Goal: Task Accomplishment & Management: Manage account settings

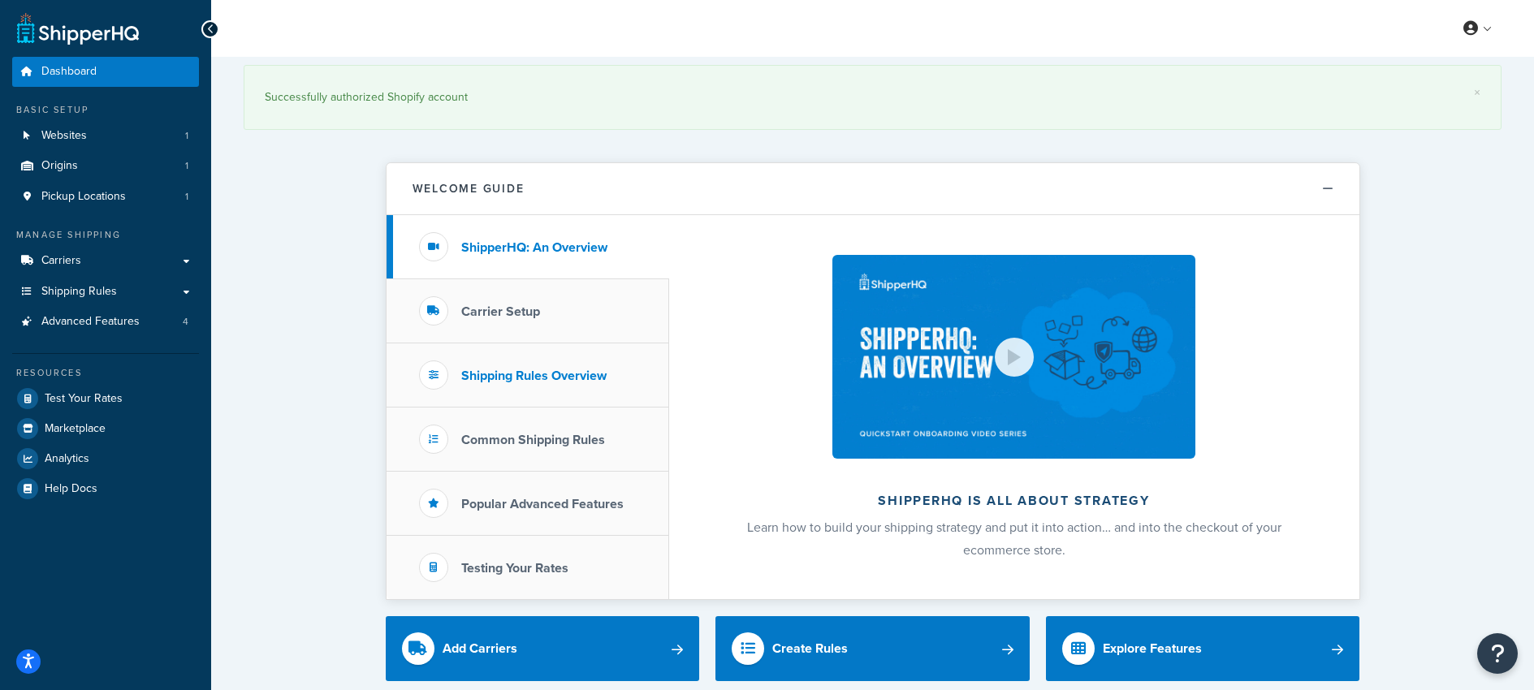
click at [504, 374] on h3 "Shipping Rules Overview" at bounding box center [533, 376] width 145 height 15
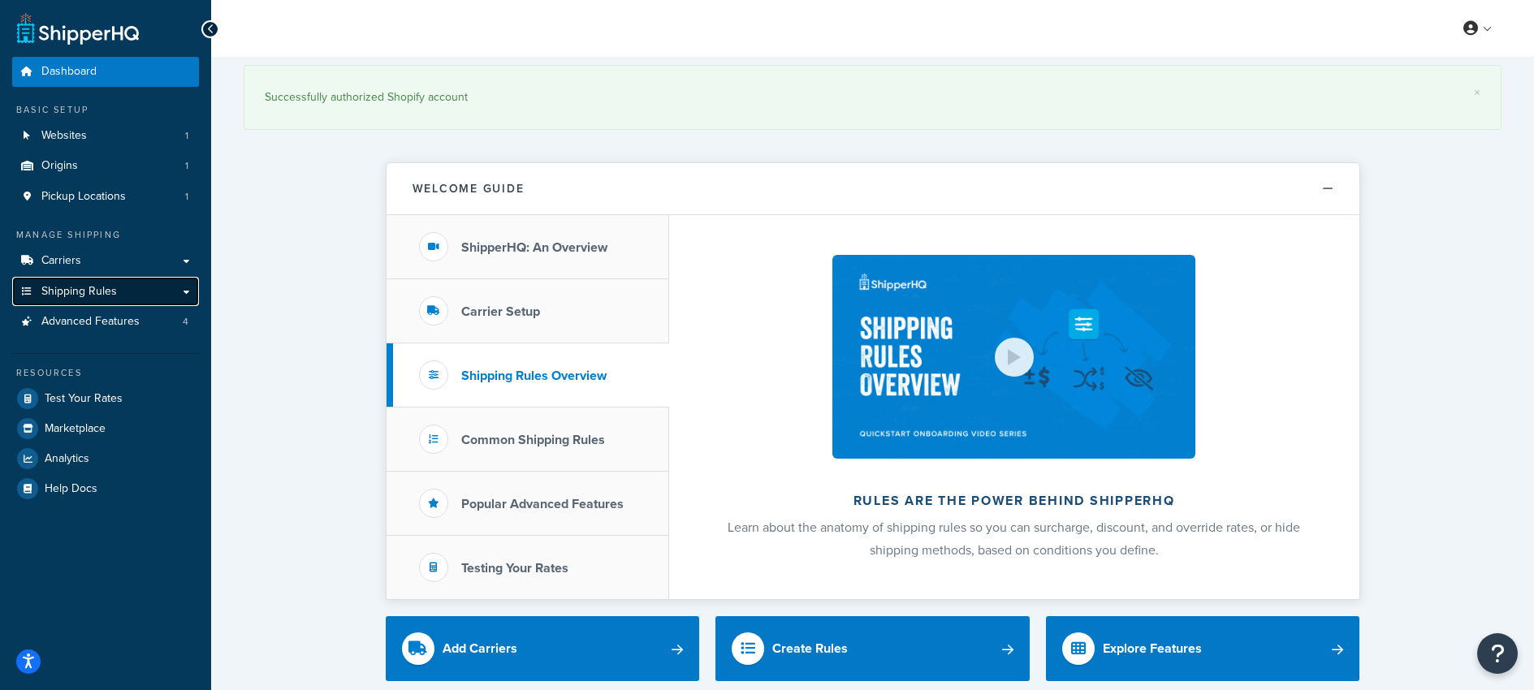
click at [102, 288] on span "Shipping Rules" at bounding box center [79, 292] width 76 height 14
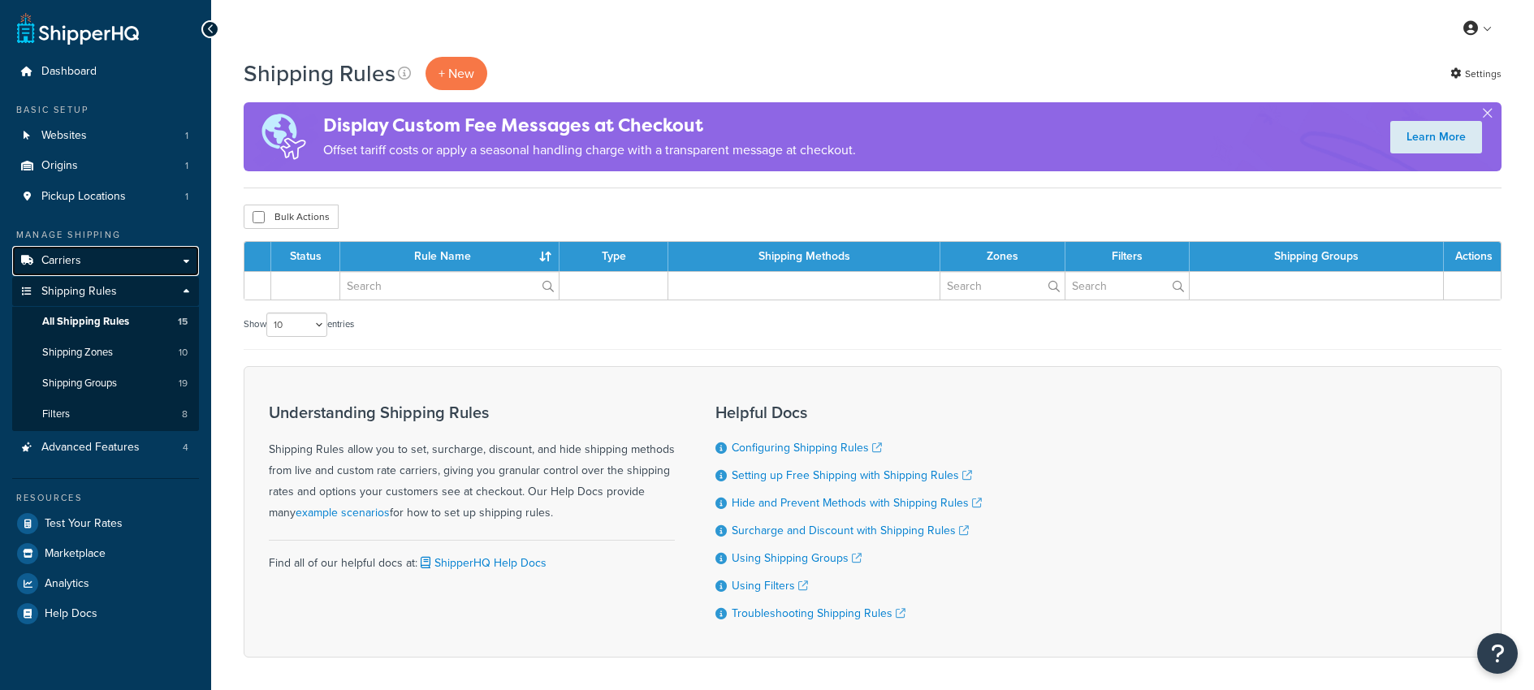
click at [48, 260] on span "Carriers" at bounding box center [61, 261] width 40 height 14
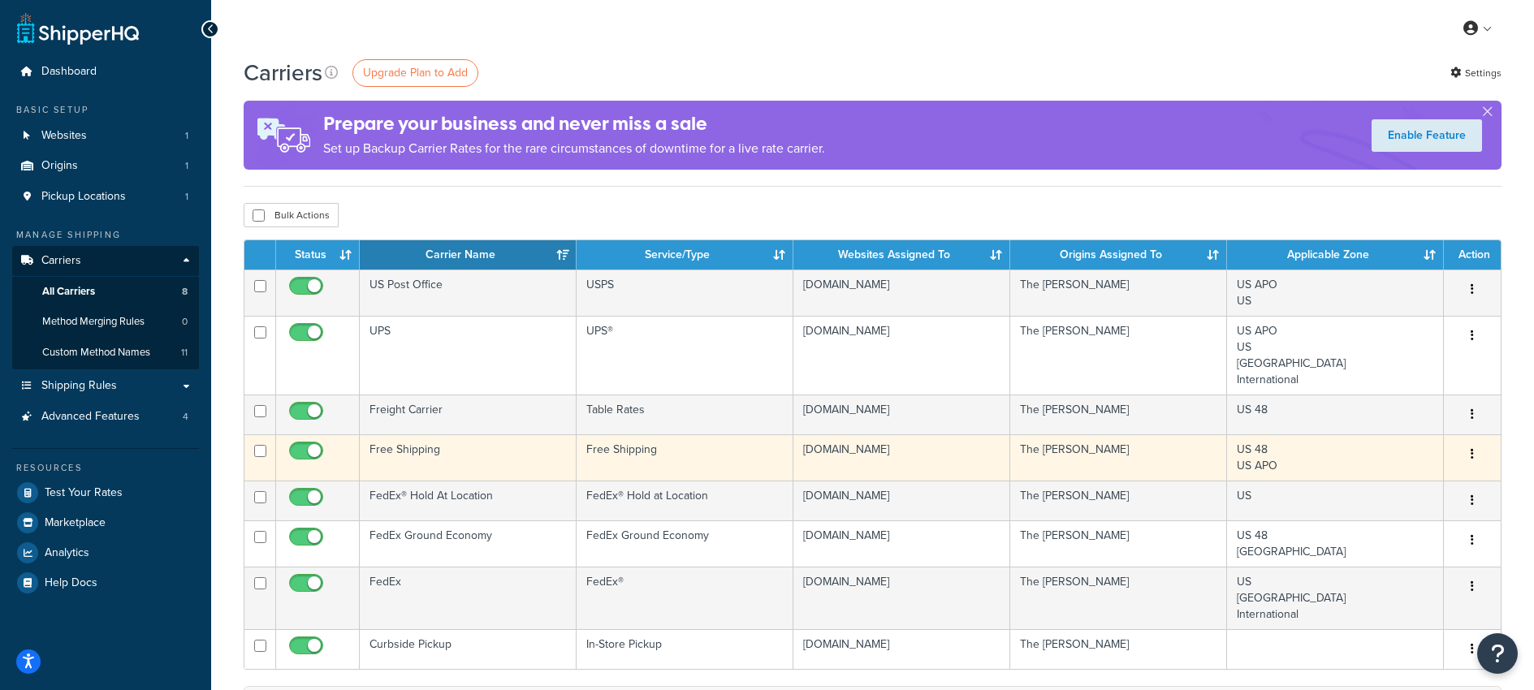
click at [399, 449] on td "Free Shipping" at bounding box center [468, 458] width 217 height 46
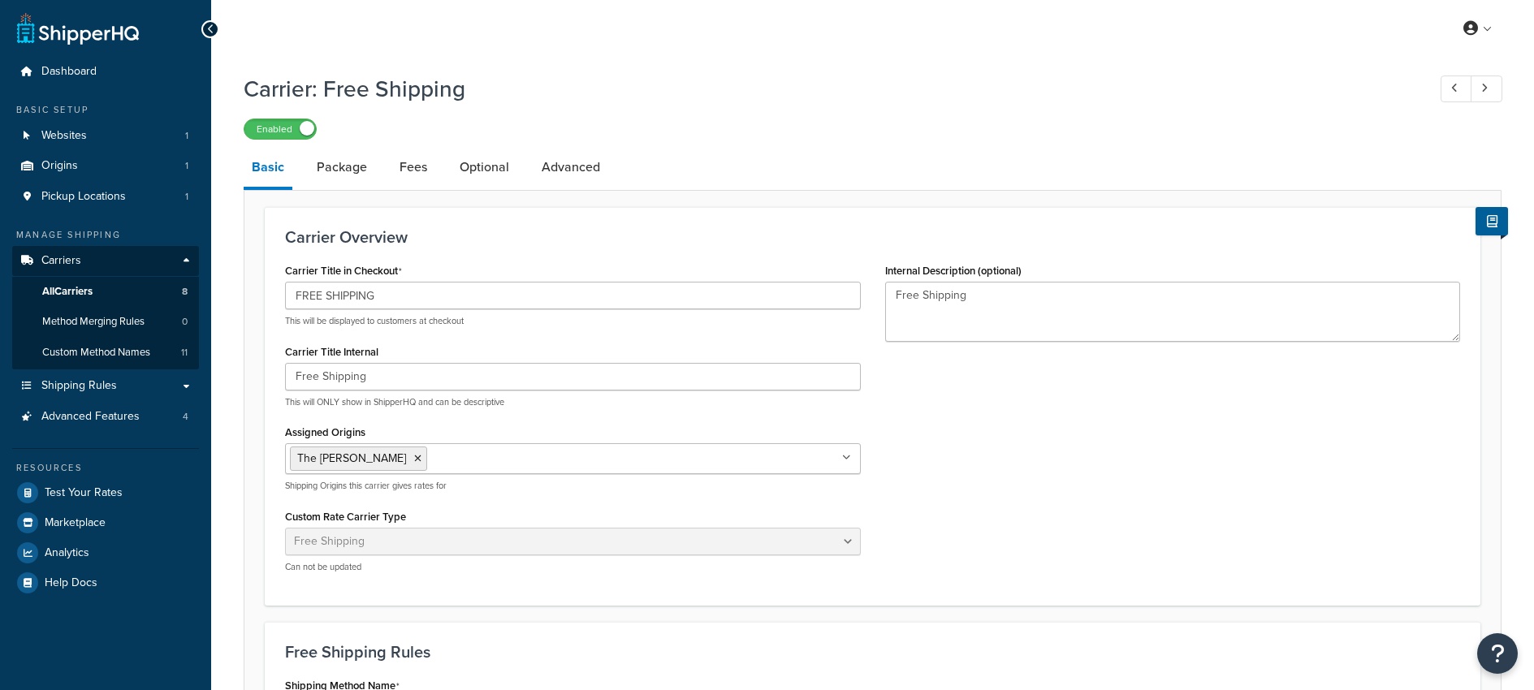
select select "free"
click at [344, 170] on link "Package" at bounding box center [342, 167] width 67 height 39
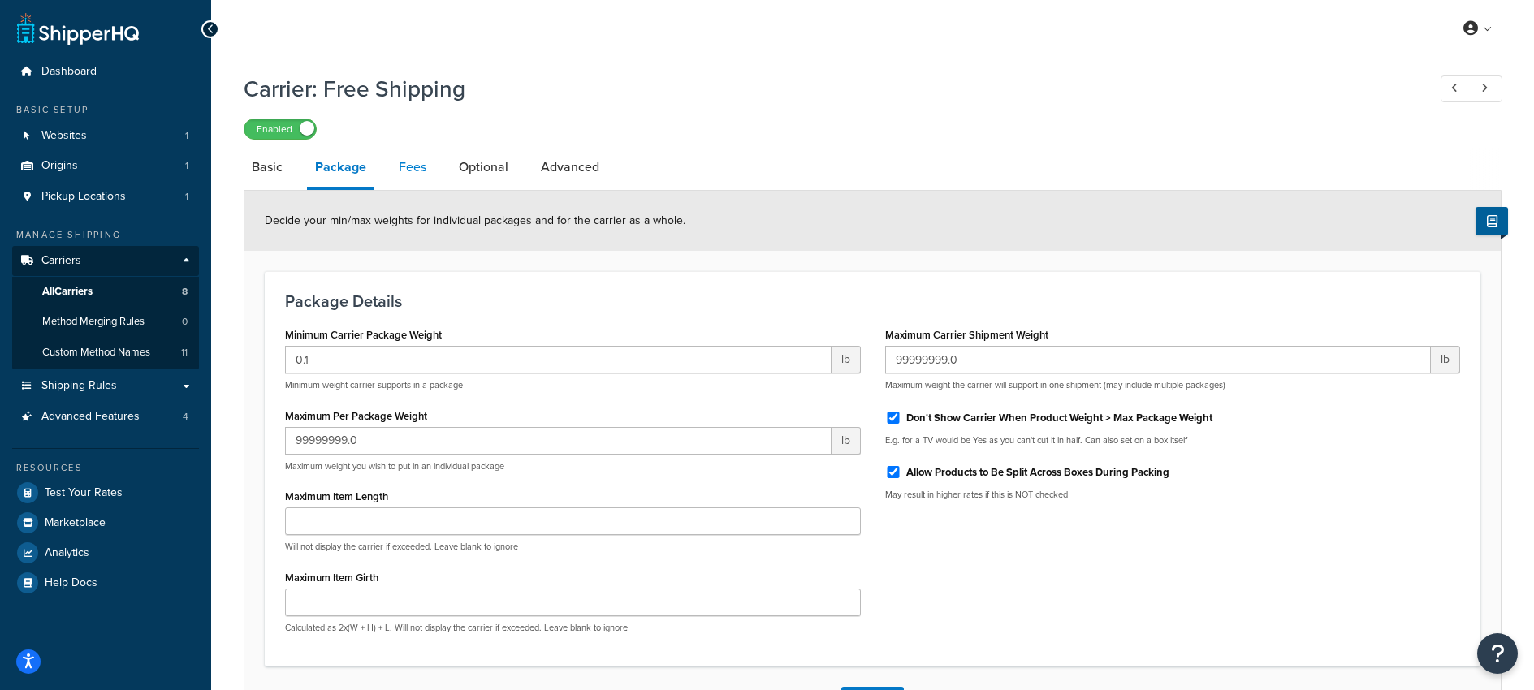
click at [410, 167] on link "Fees" at bounding box center [413, 167] width 44 height 39
select select "AFTER"
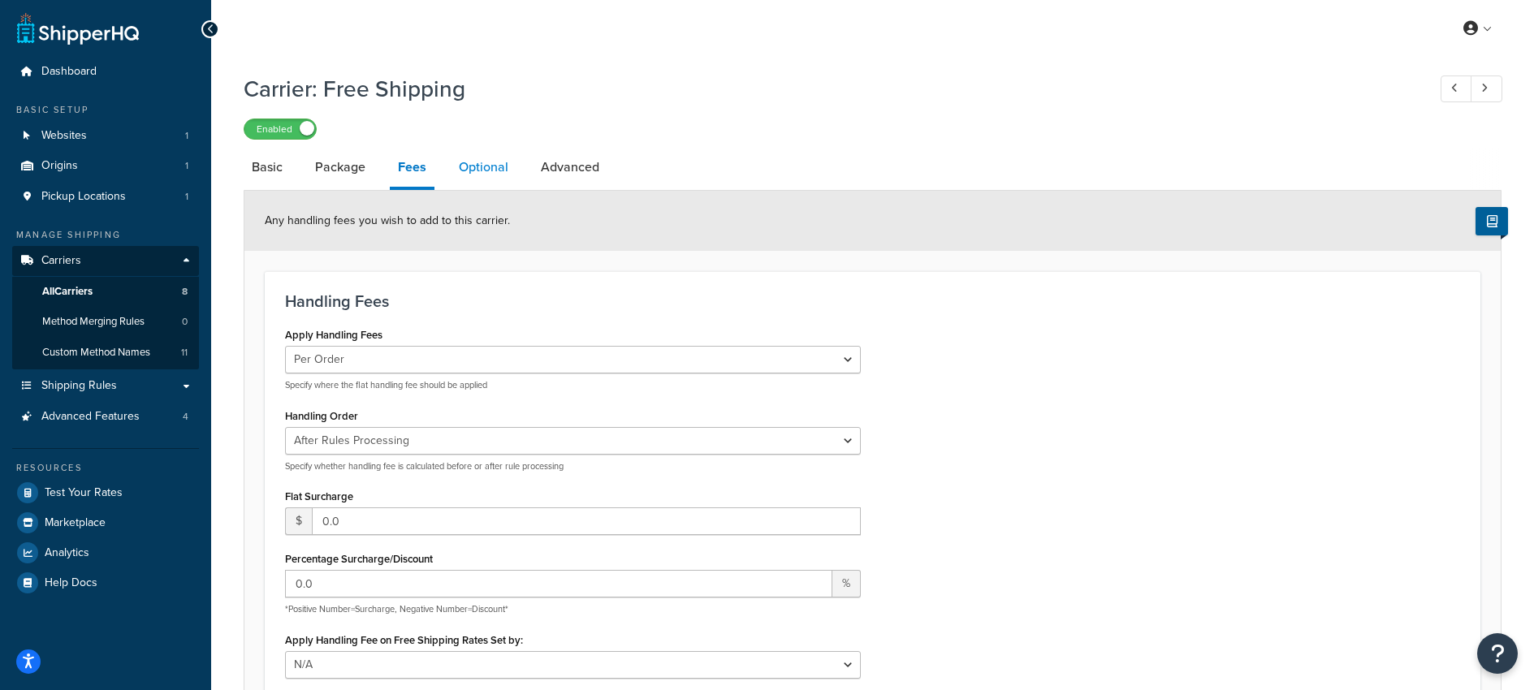
click at [488, 164] on link "Optional" at bounding box center [484, 167] width 66 height 39
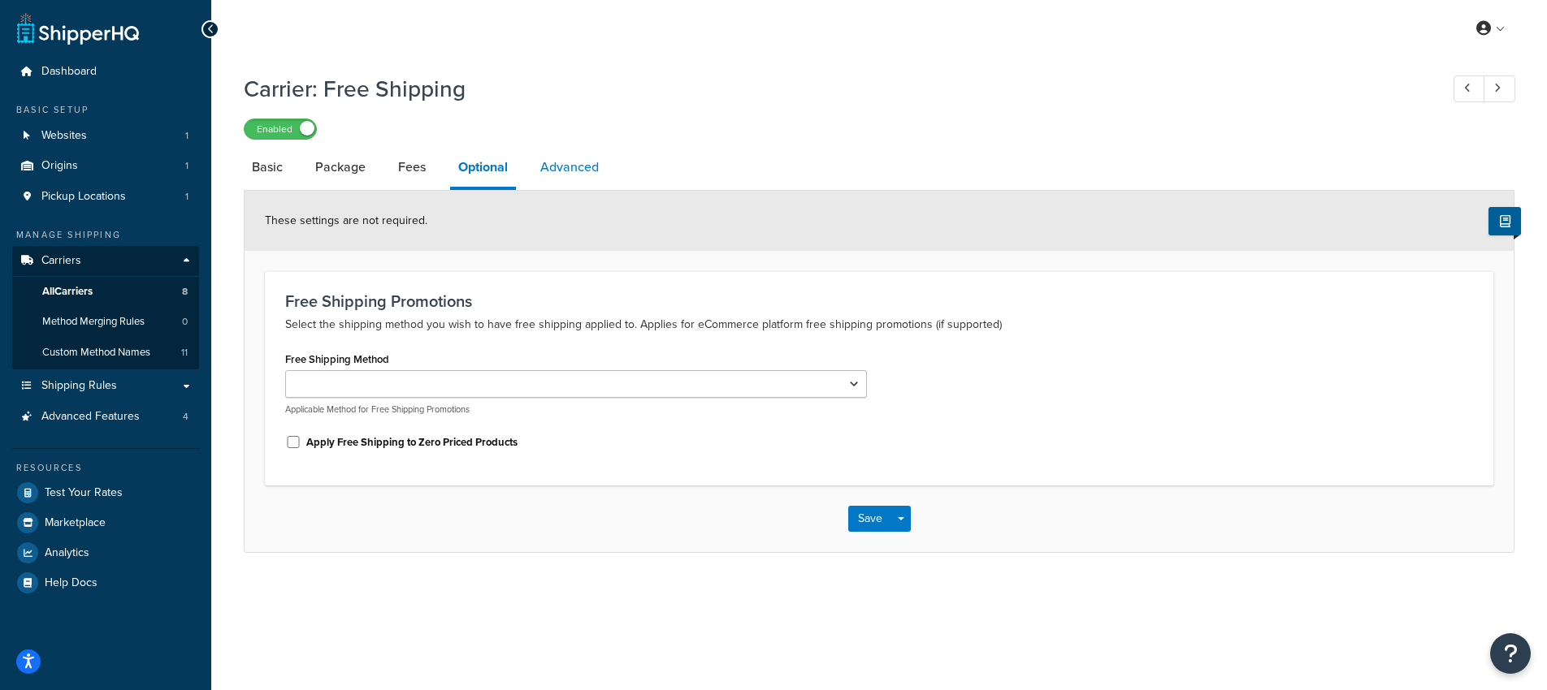
click at [559, 167] on link "Advanced" at bounding box center [569, 167] width 75 height 39
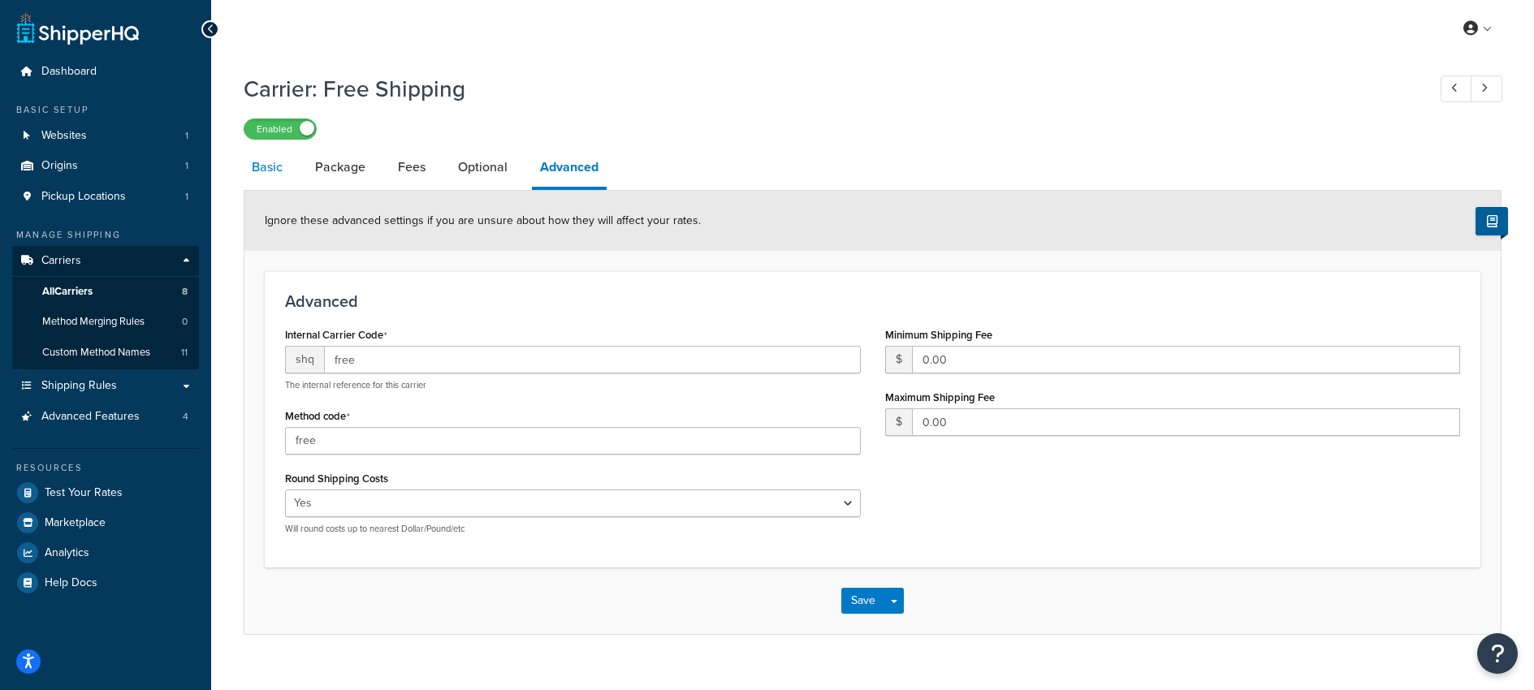
click at [275, 164] on link "Basic" at bounding box center [267, 167] width 47 height 39
select select "free"
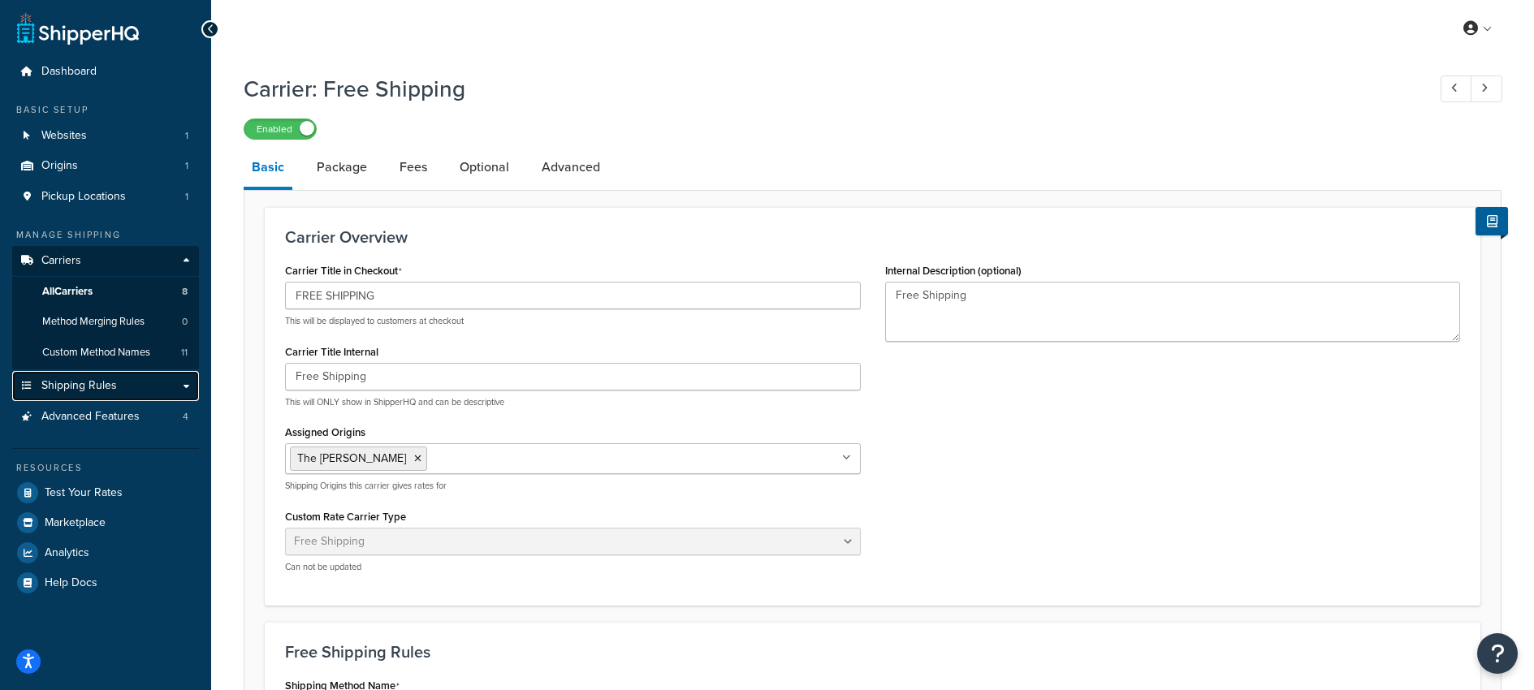
click at [77, 383] on span "Shipping Rules" at bounding box center [79, 386] width 76 height 14
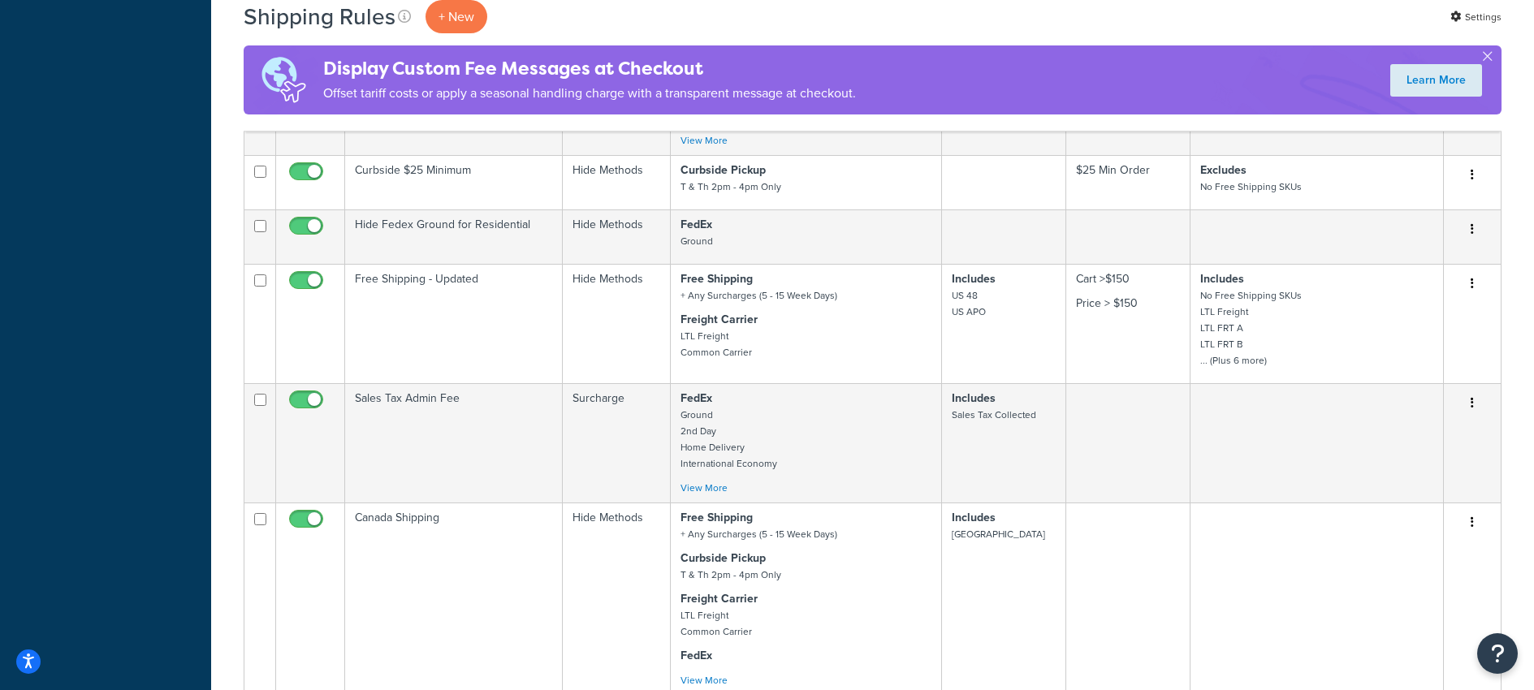
scroll to position [763, 0]
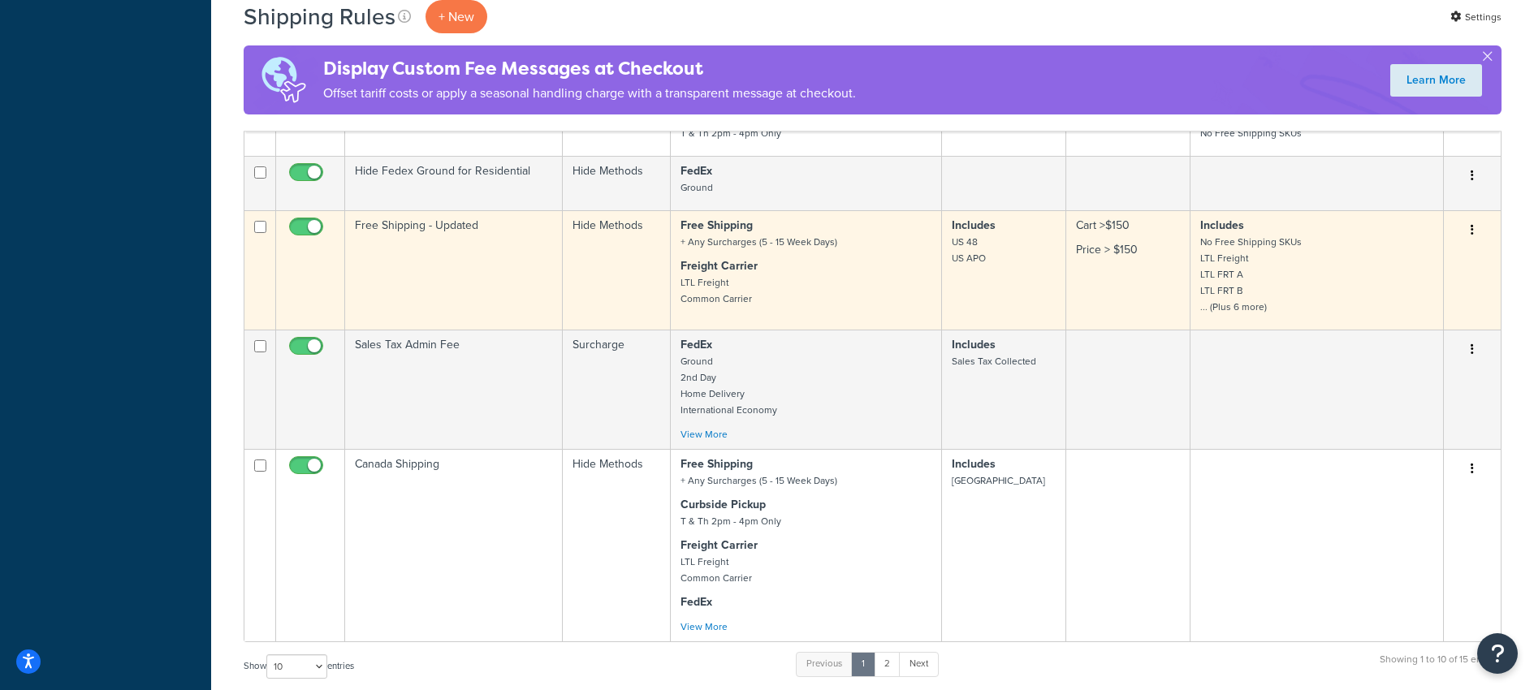
click at [407, 223] on td "Free Shipping - Updated" at bounding box center [454, 269] width 218 height 119
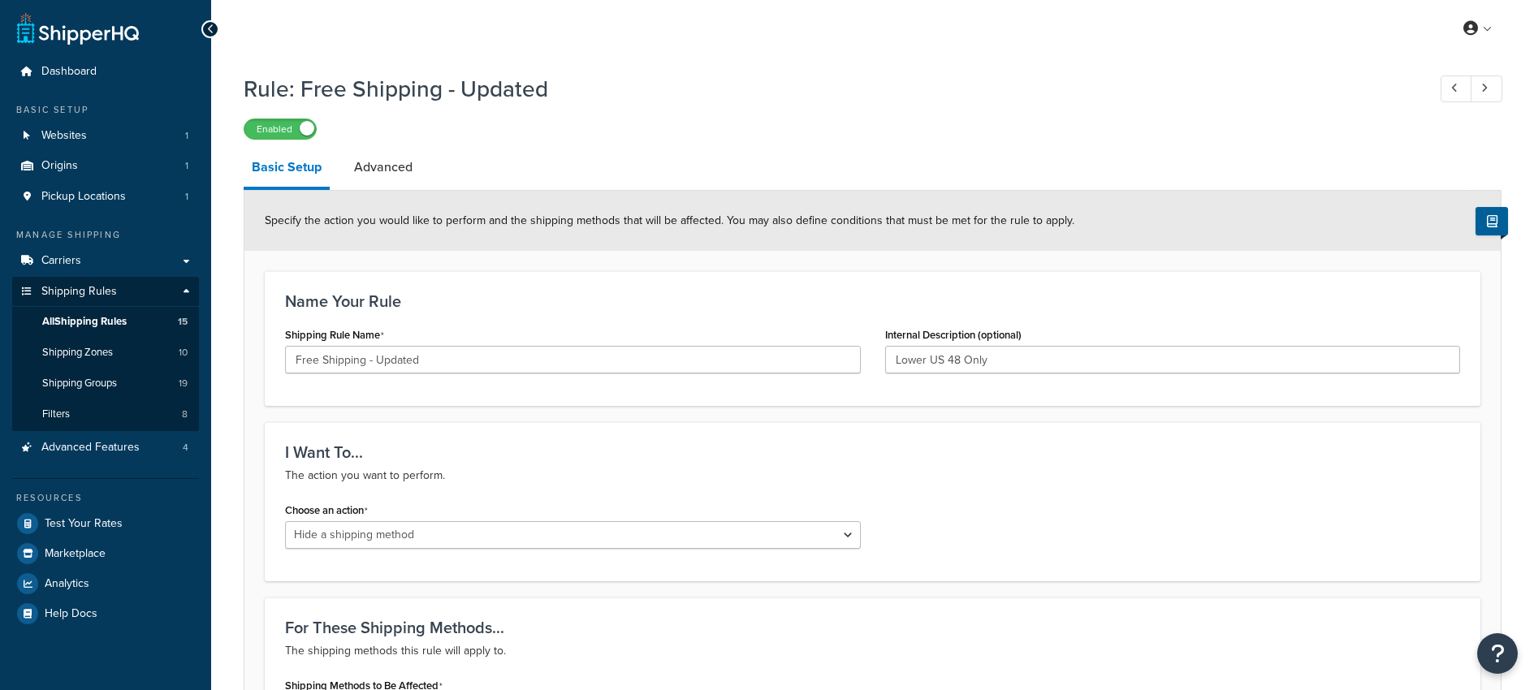
select select "HIDE"
click at [379, 163] on link "Advanced" at bounding box center [383, 167] width 75 height 39
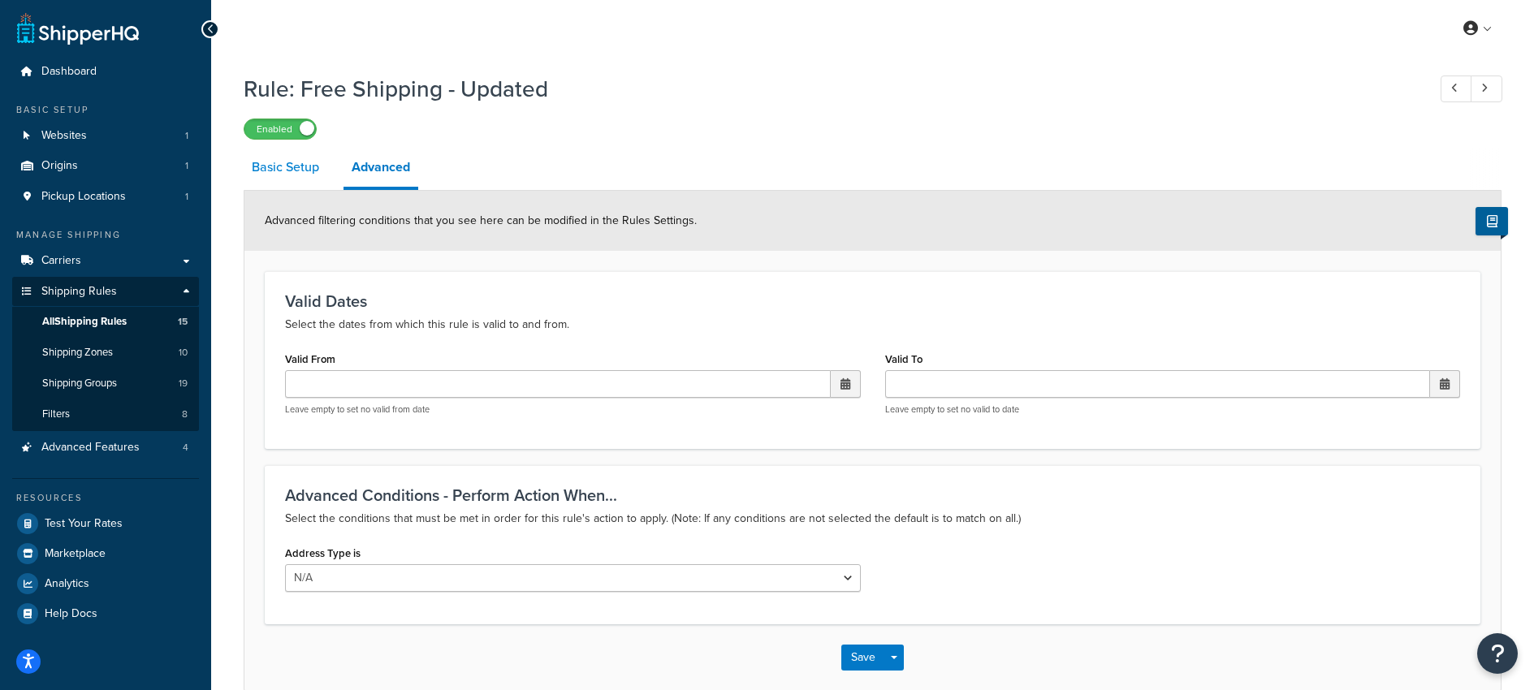
click at [294, 171] on link "Basic Setup" at bounding box center [286, 167] width 84 height 39
select select "HIDE"
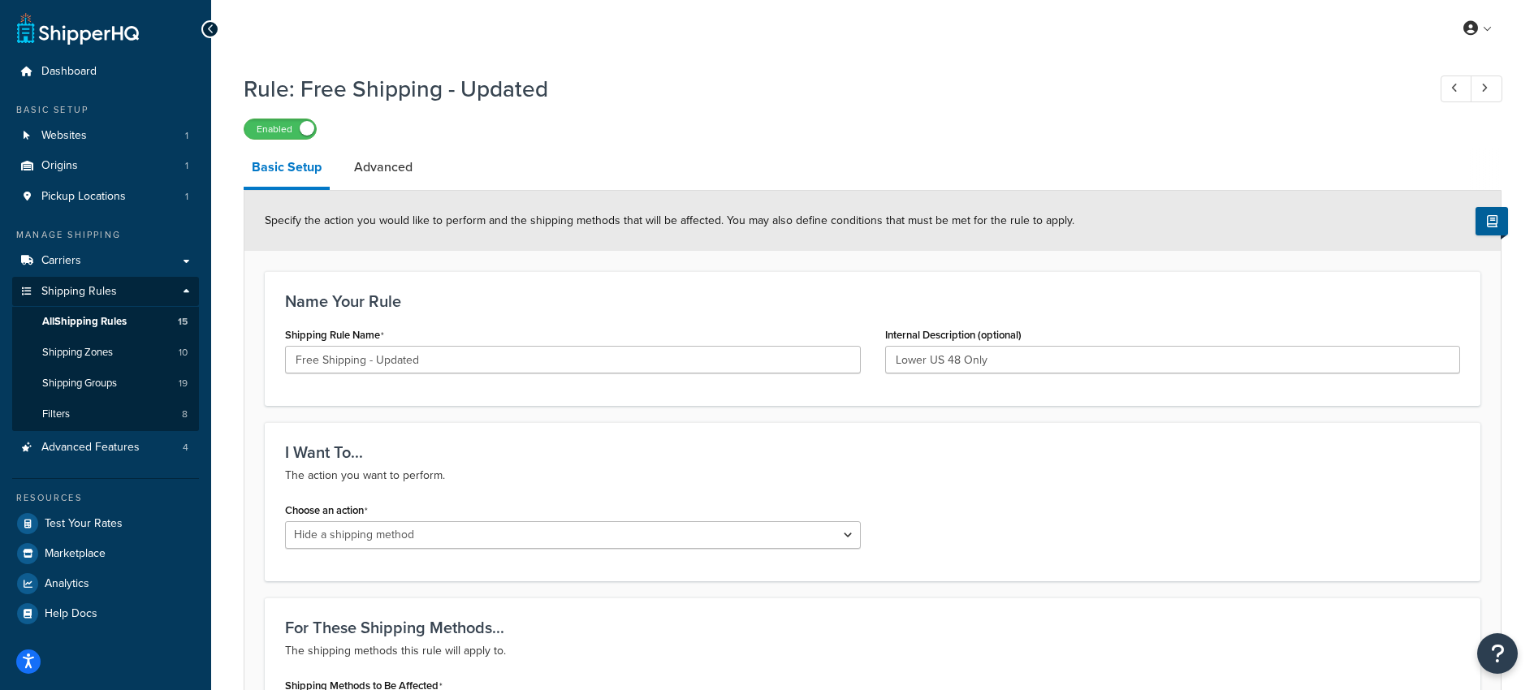
click at [1051, 117] on div "Enabled" at bounding box center [873, 128] width 1258 height 23
click at [63, 441] on span "Advanced Features" at bounding box center [90, 448] width 98 height 14
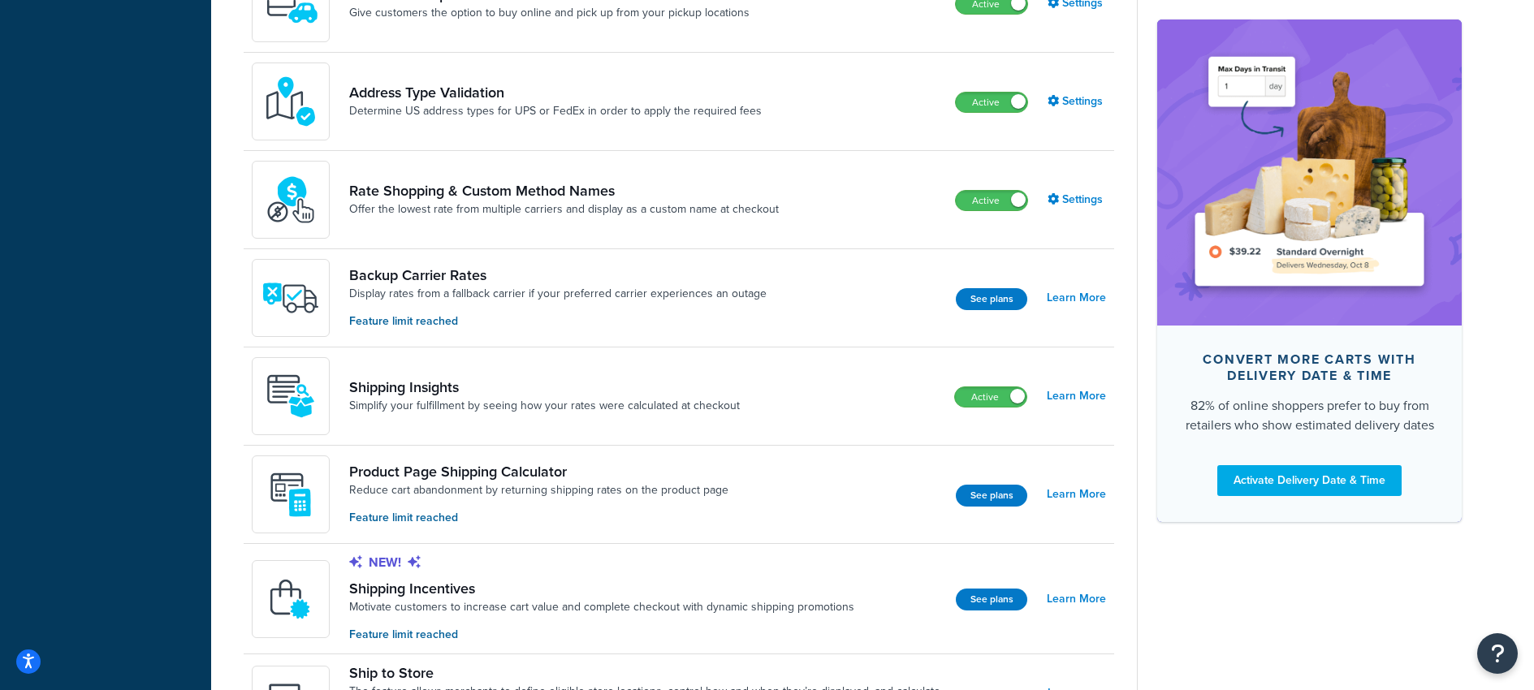
scroll to position [774, 0]
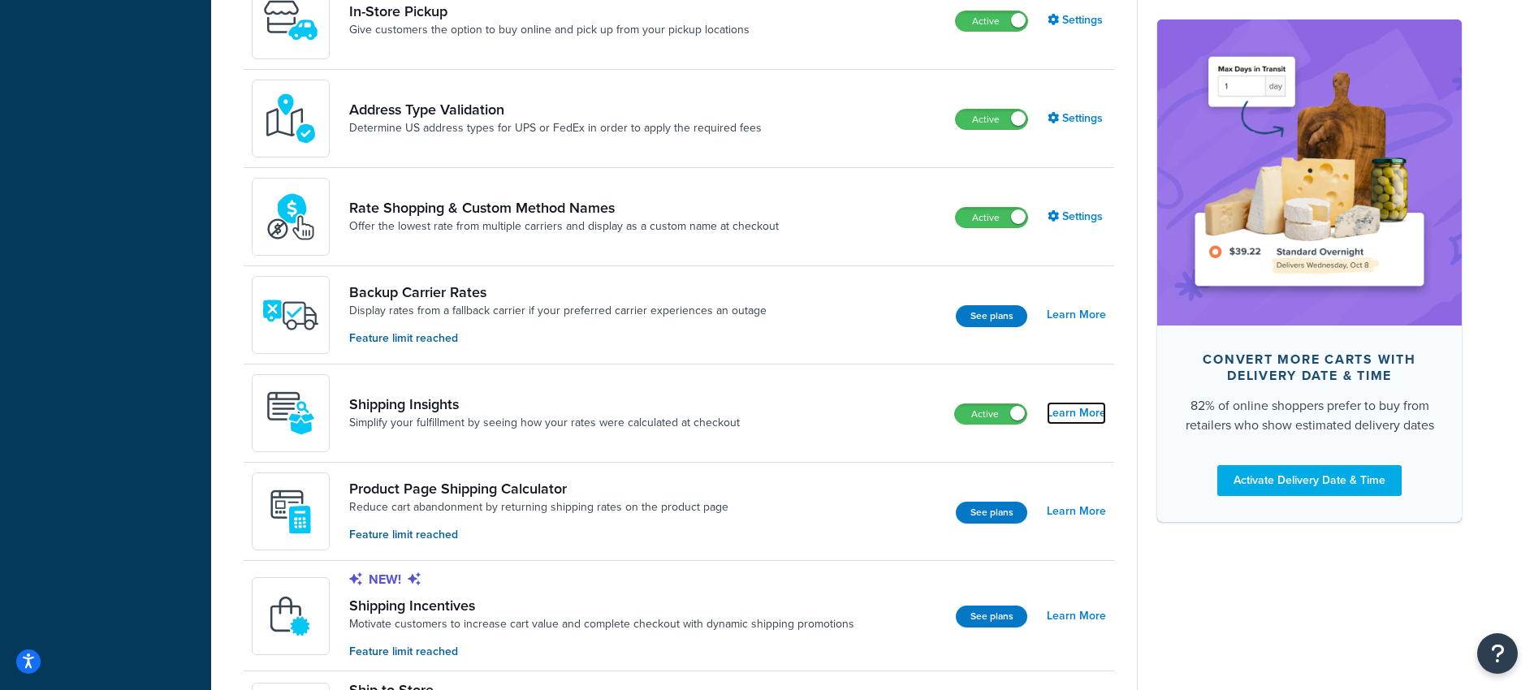
click at [1059, 410] on link "Learn More" at bounding box center [1076, 413] width 59 height 23
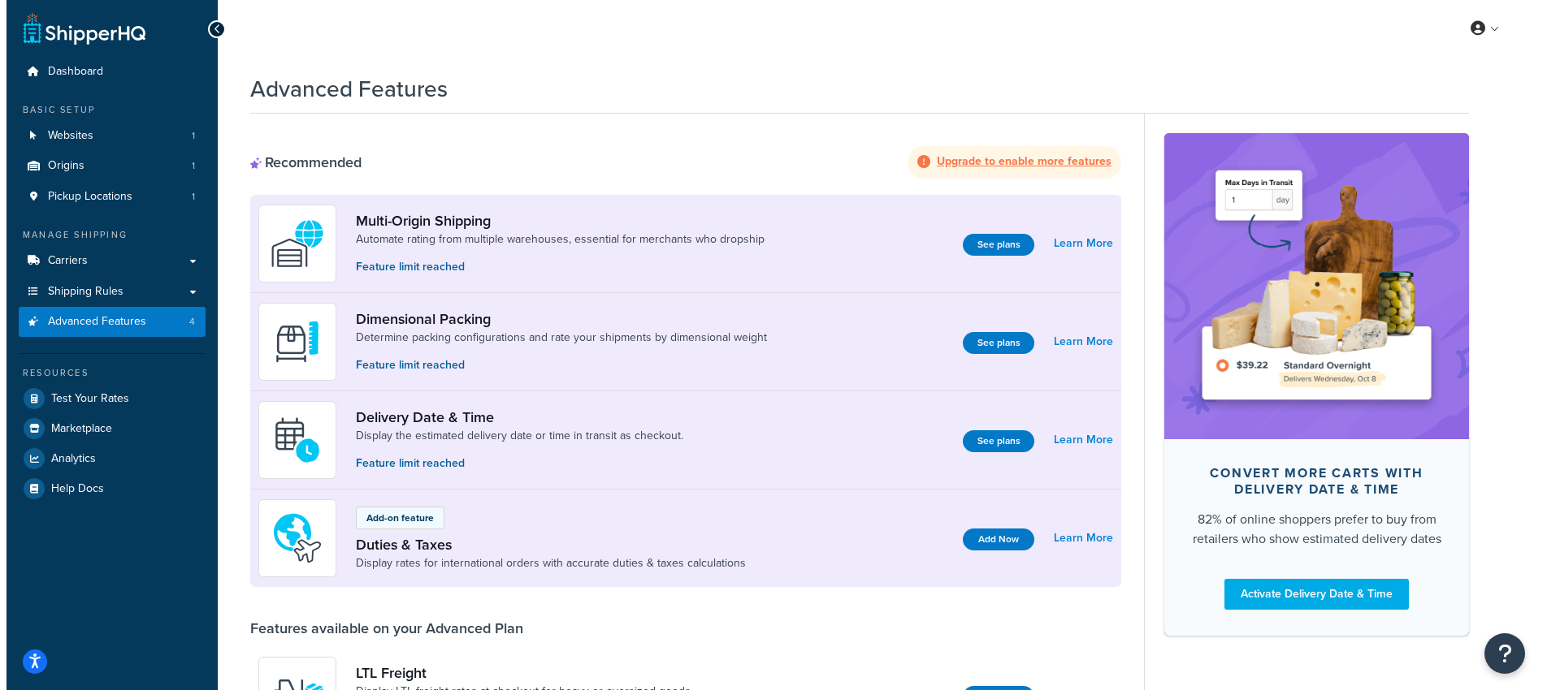
scroll to position [774, 0]
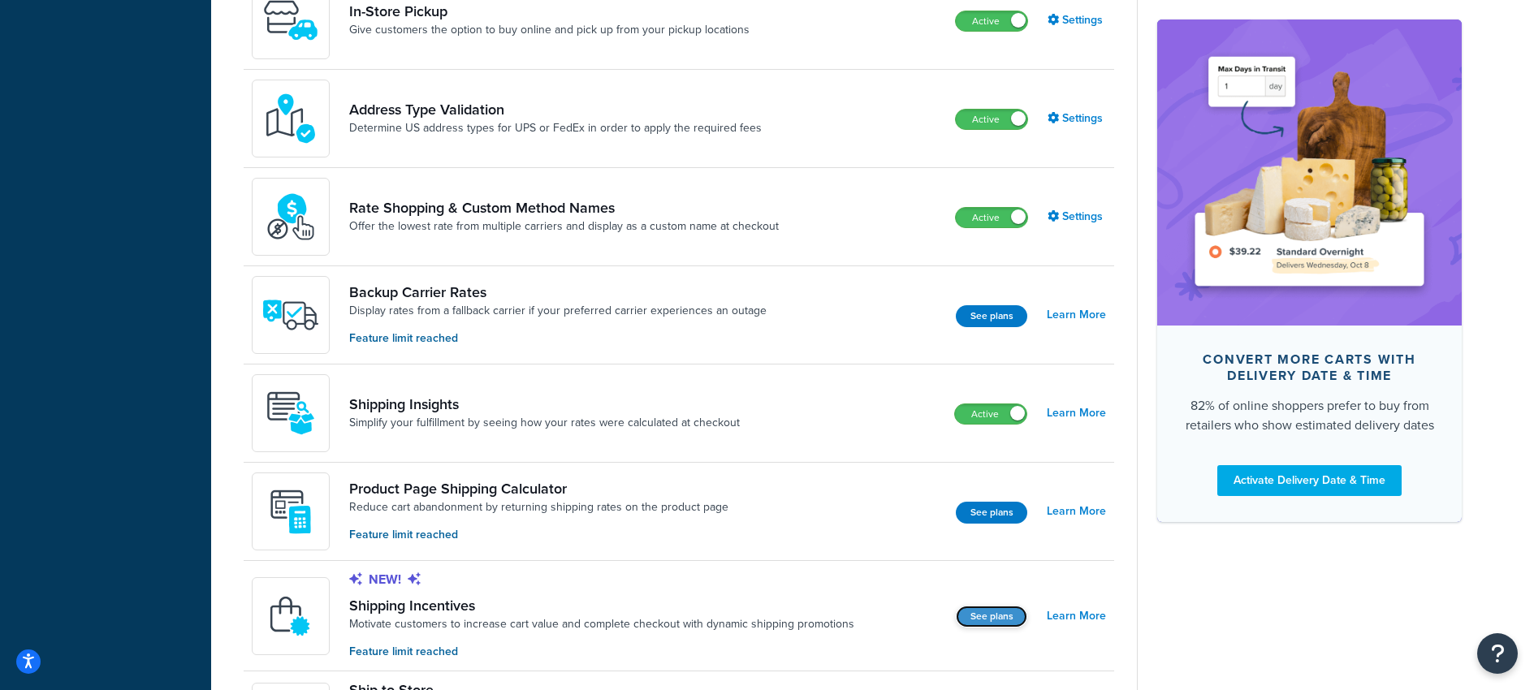
click at [983, 621] on button "See plans" at bounding box center [991, 617] width 71 height 22
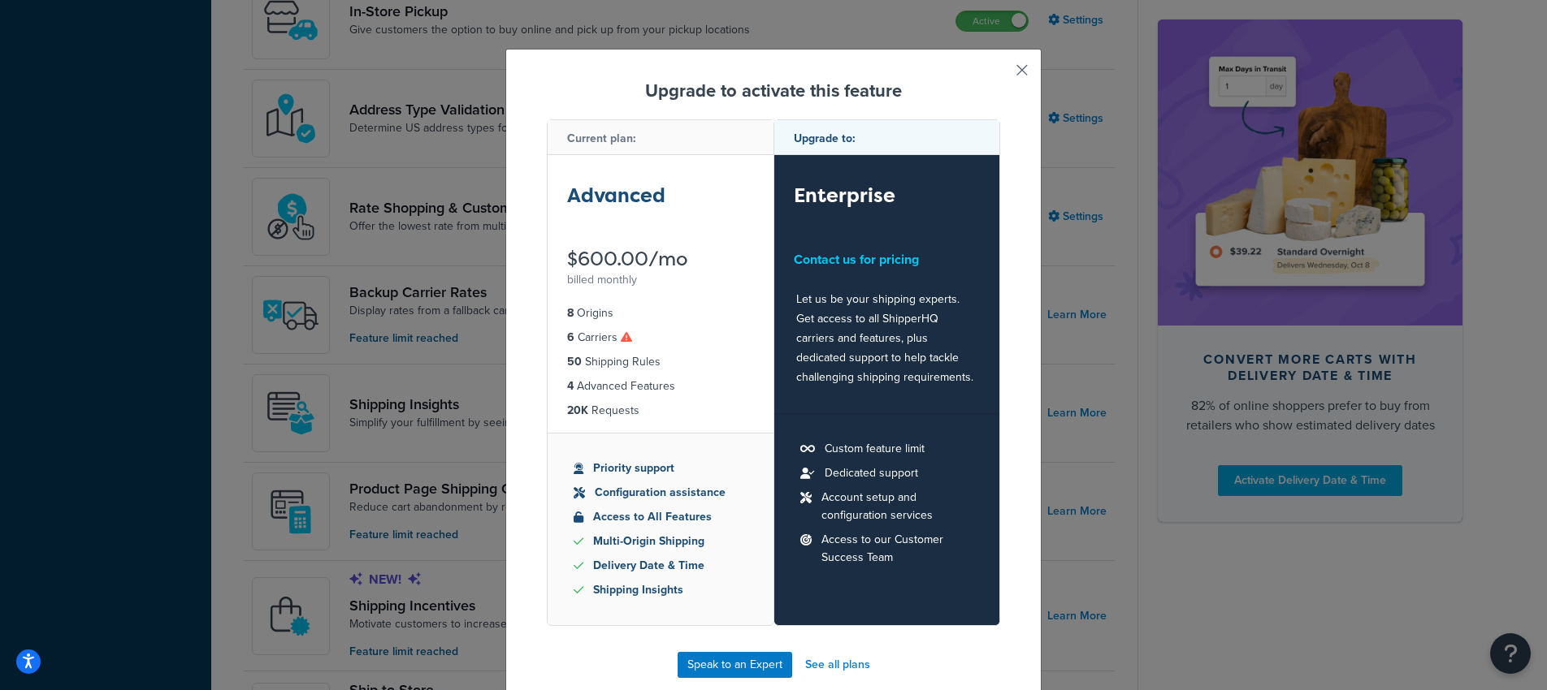
click at [1000, 74] on button "button" at bounding box center [998, 76] width 4 height 4
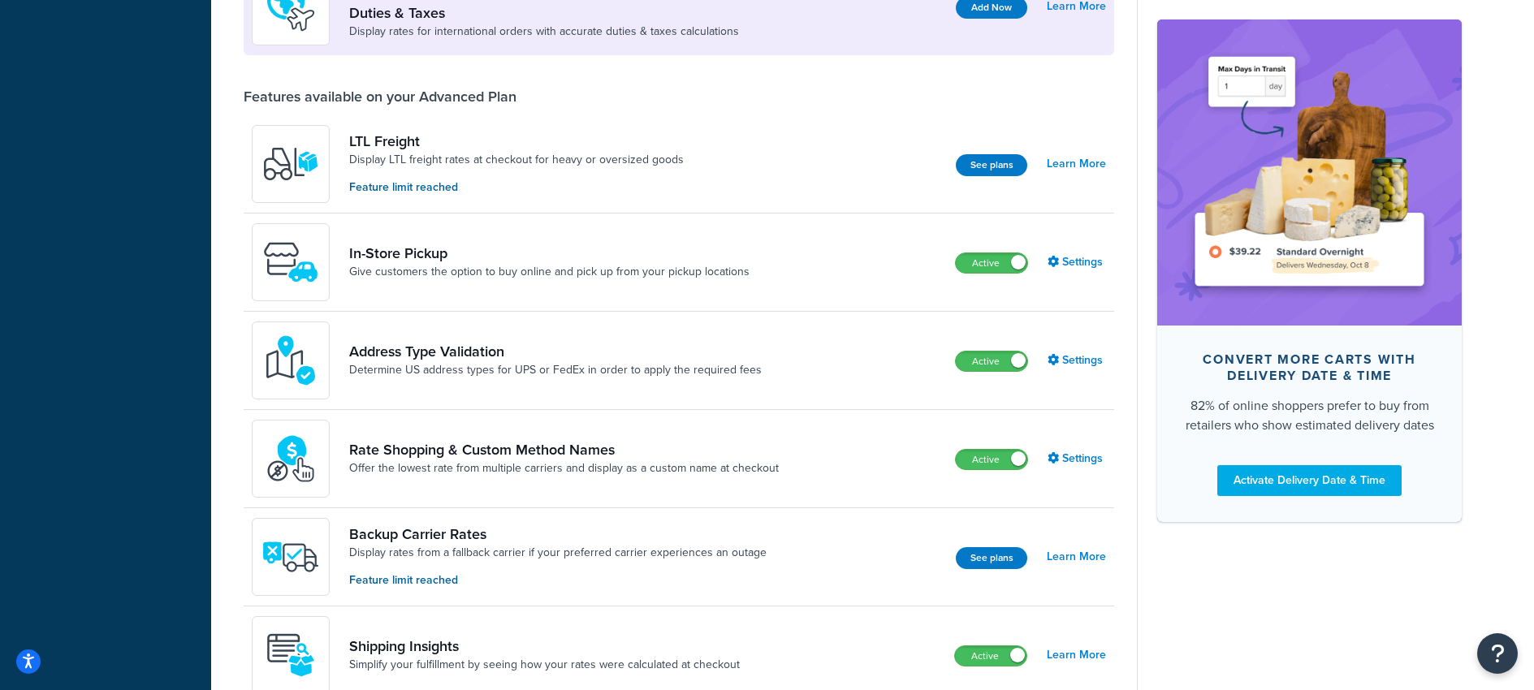
scroll to position [531, 0]
click at [1071, 260] on link "Settings" at bounding box center [1077, 263] width 58 height 23
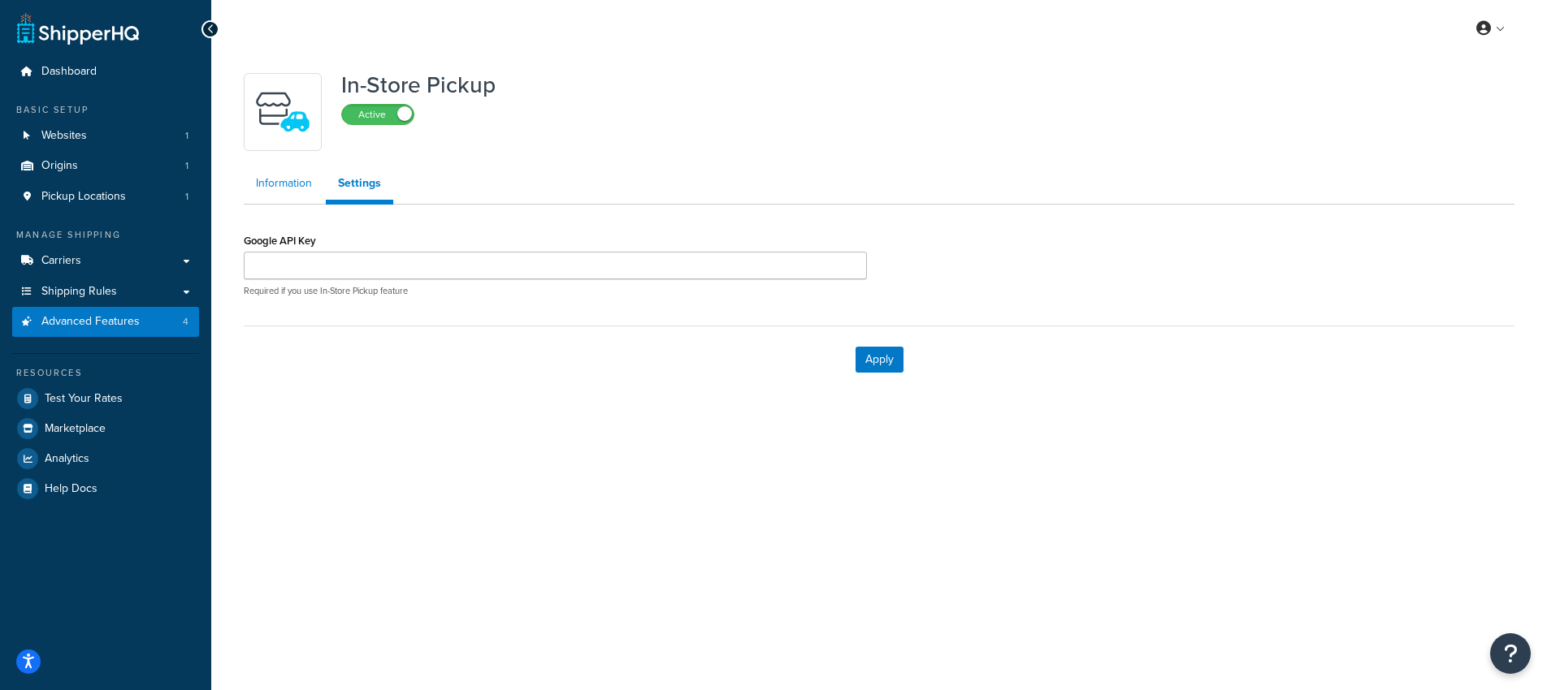
click at [273, 184] on link "Information" at bounding box center [284, 183] width 80 height 32
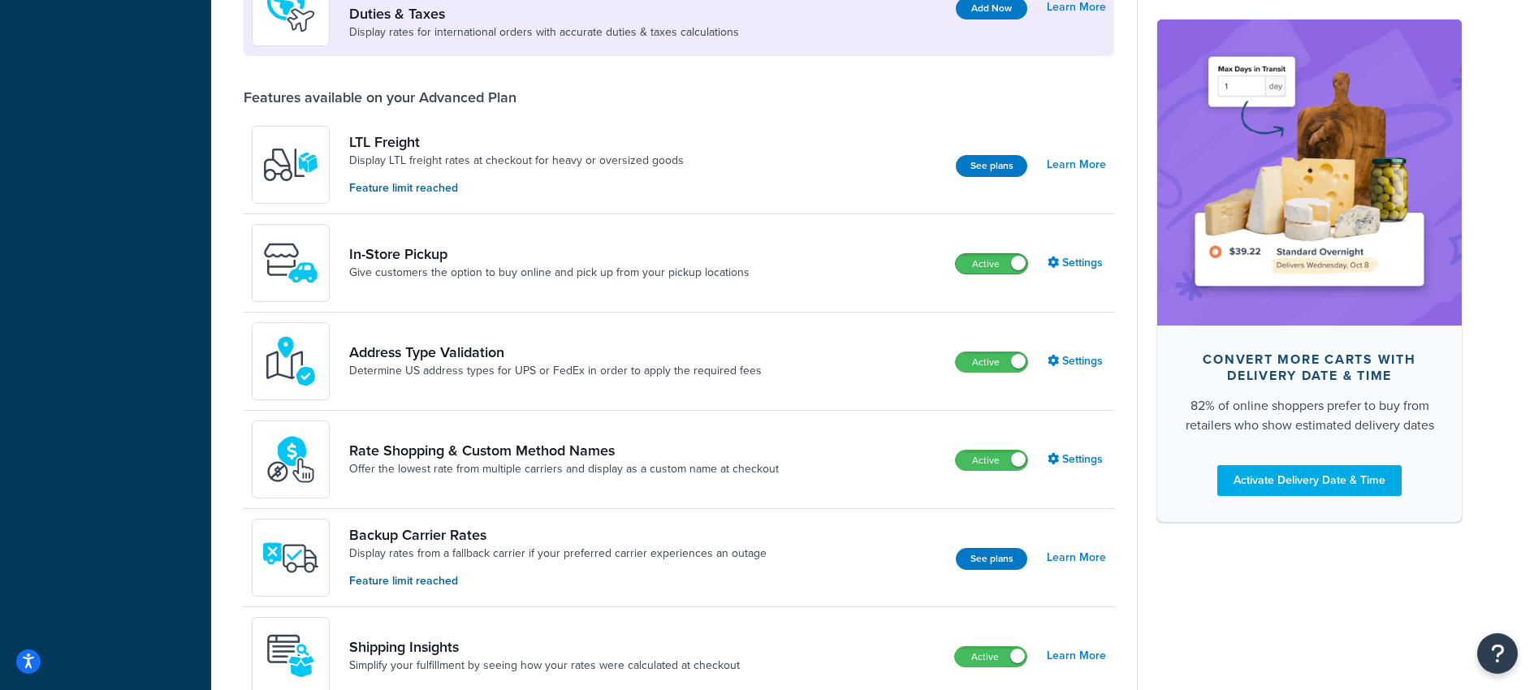
click at [1019, 265] on span at bounding box center [1018, 263] width 15 height 15
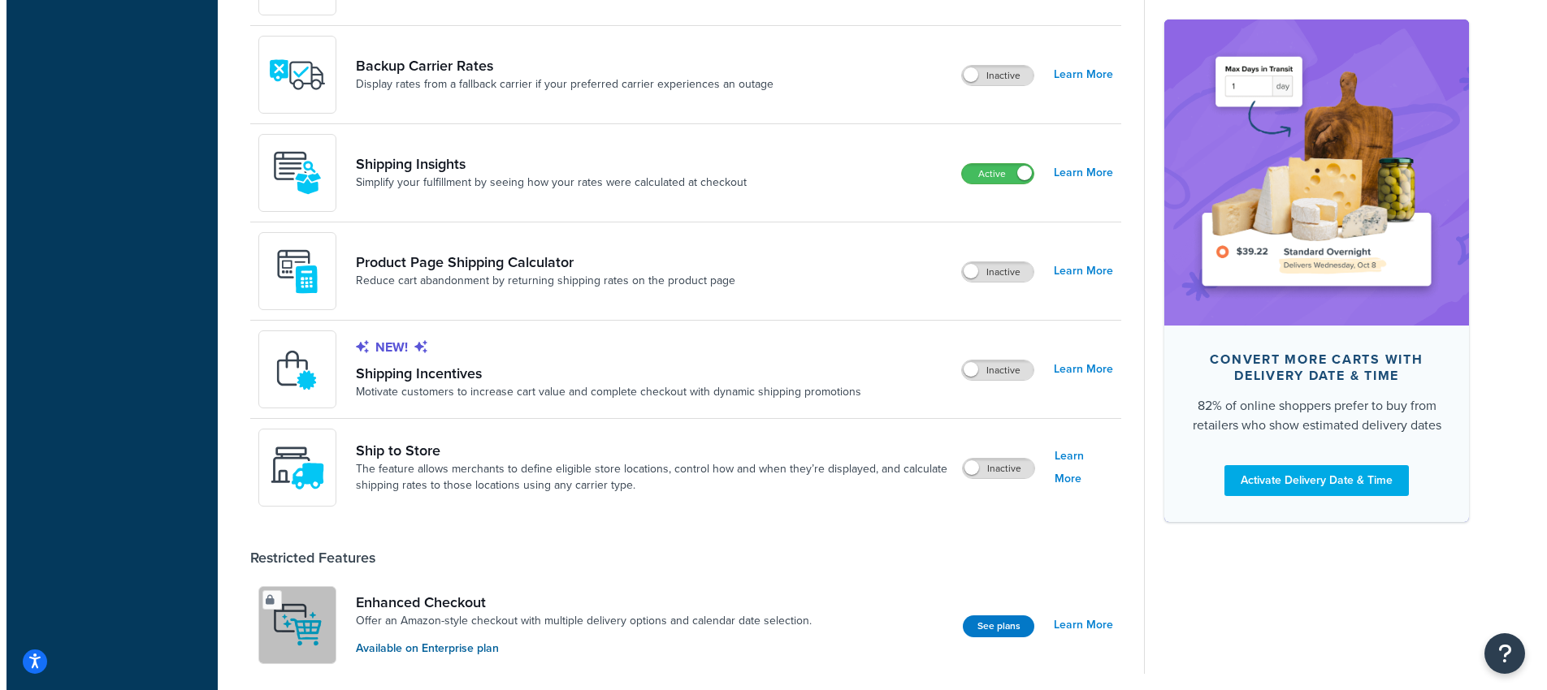
scroll to position [1078, 0]
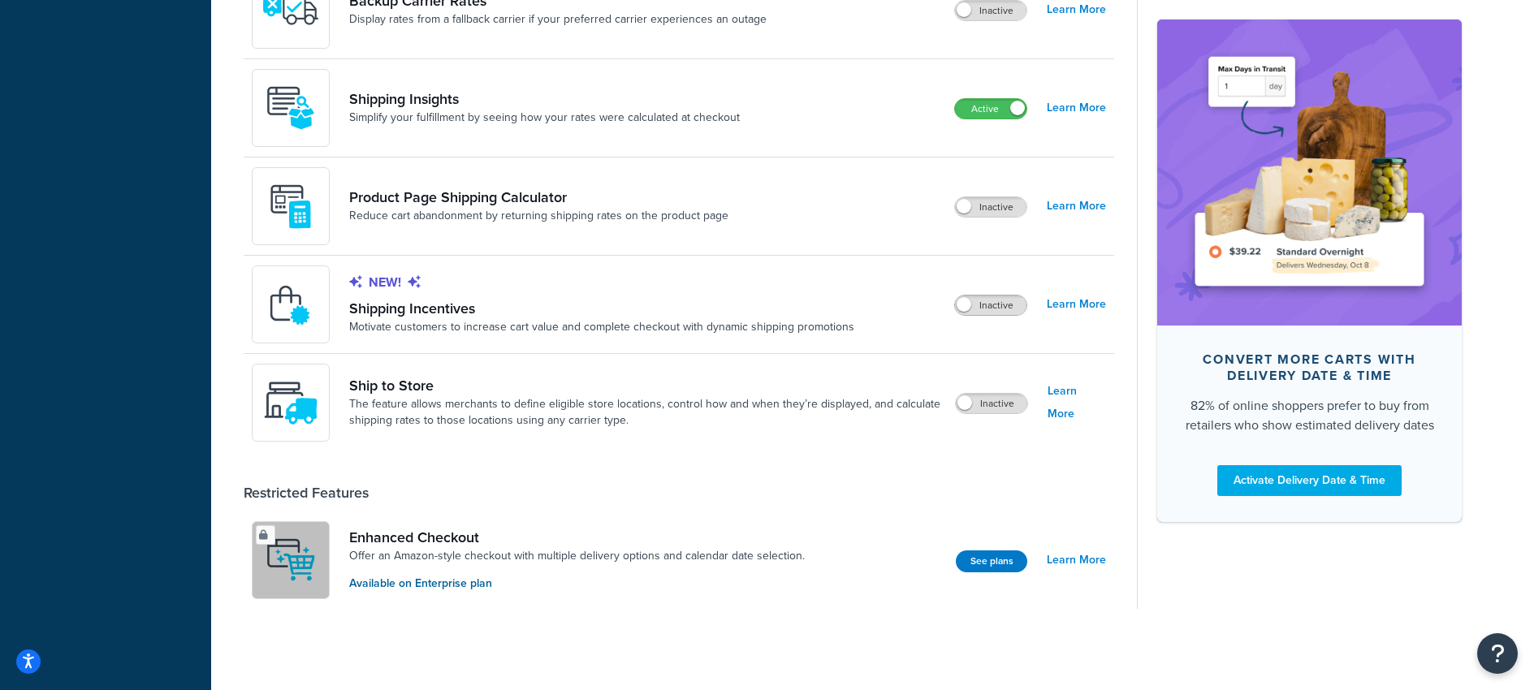
click at [963, 305] on span at bounding box center [964, 304] width 15 height 15
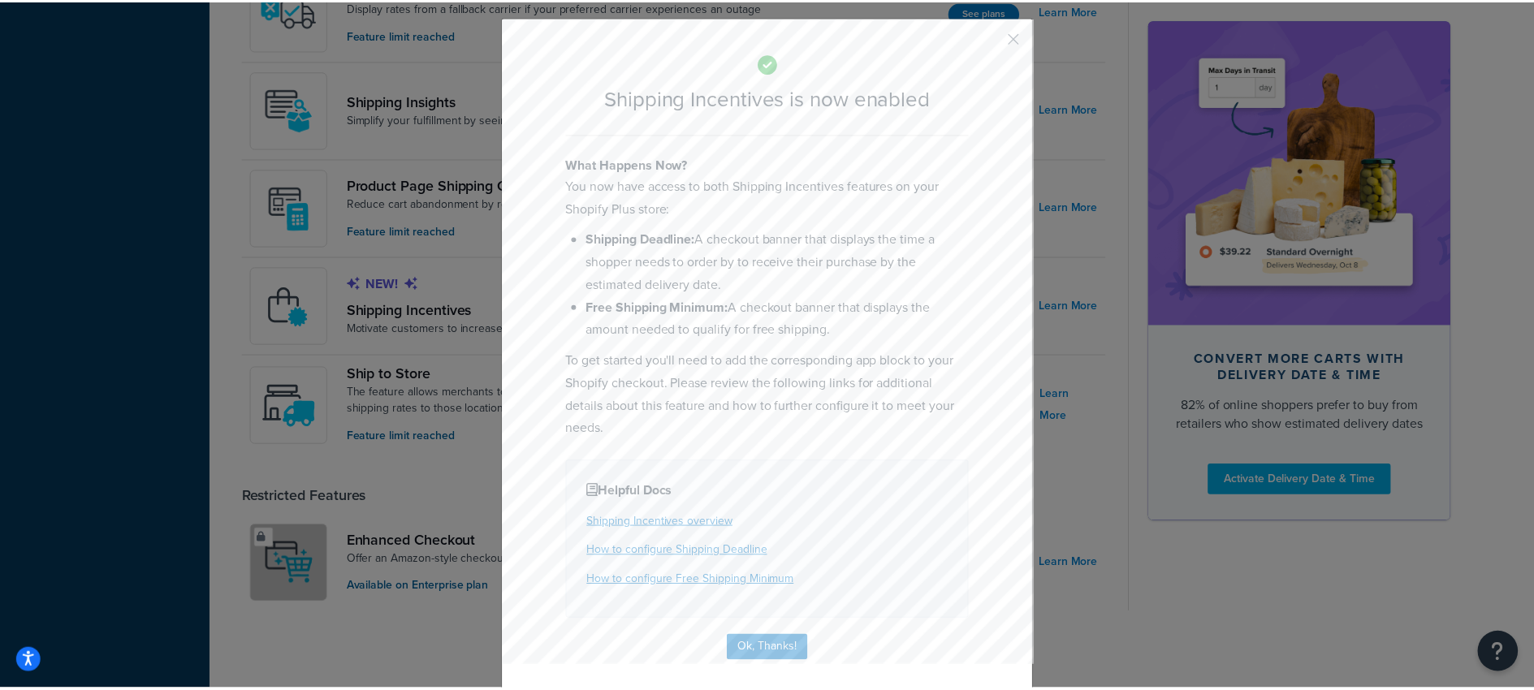
scroll to position [39, 0]
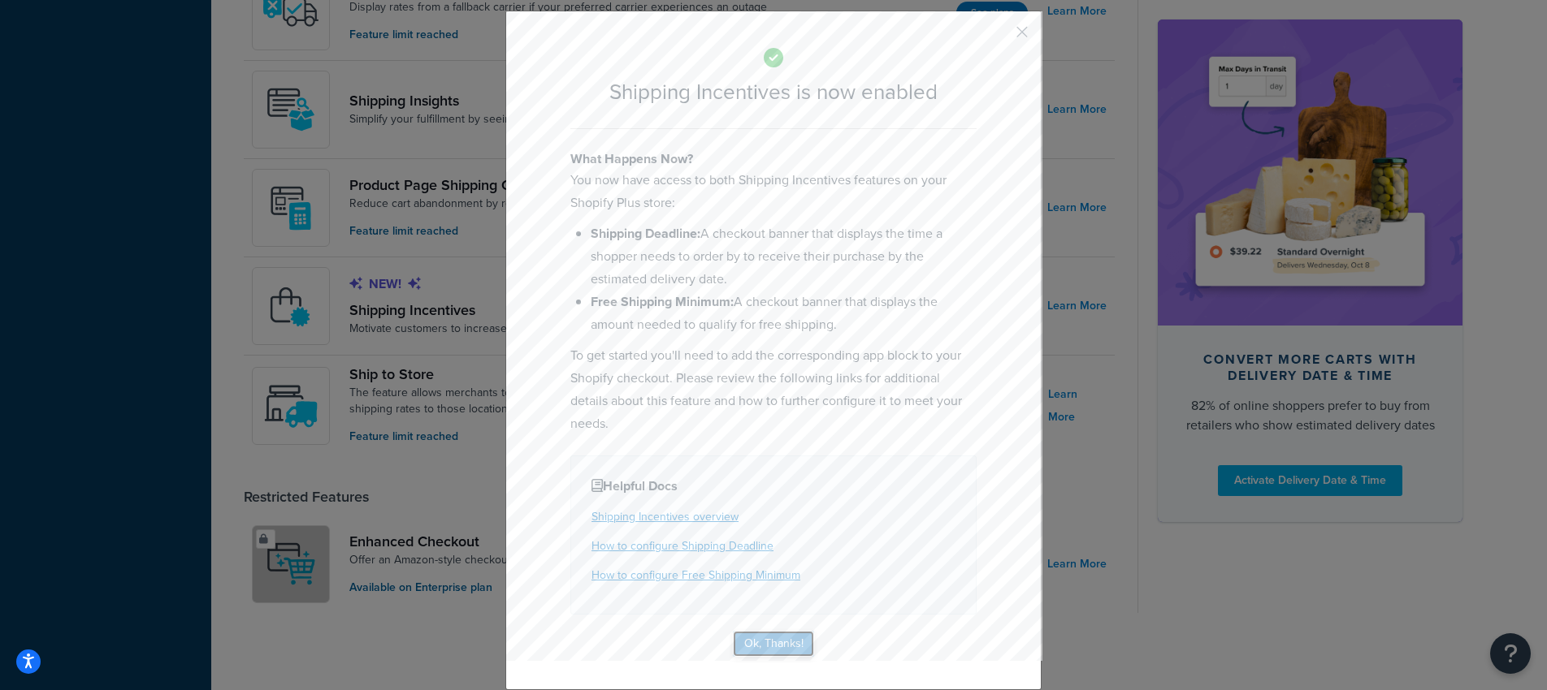
click at [776, 647] on button "Ok, Thanks!" at bounding box center [773, 644] width 81 height 26
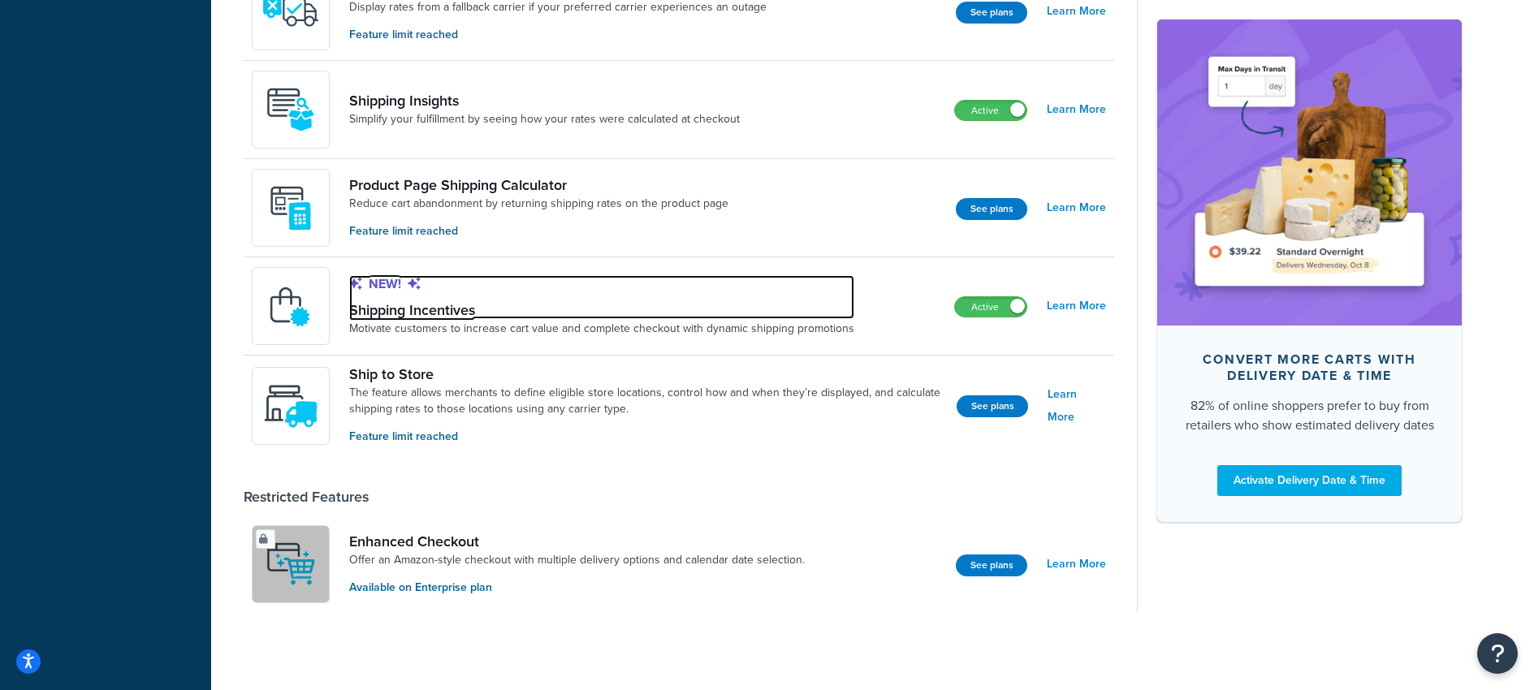
click at [383, 308] on link "New! Shipping Incentives" at bounding box center [601, 297] width 505 height 44
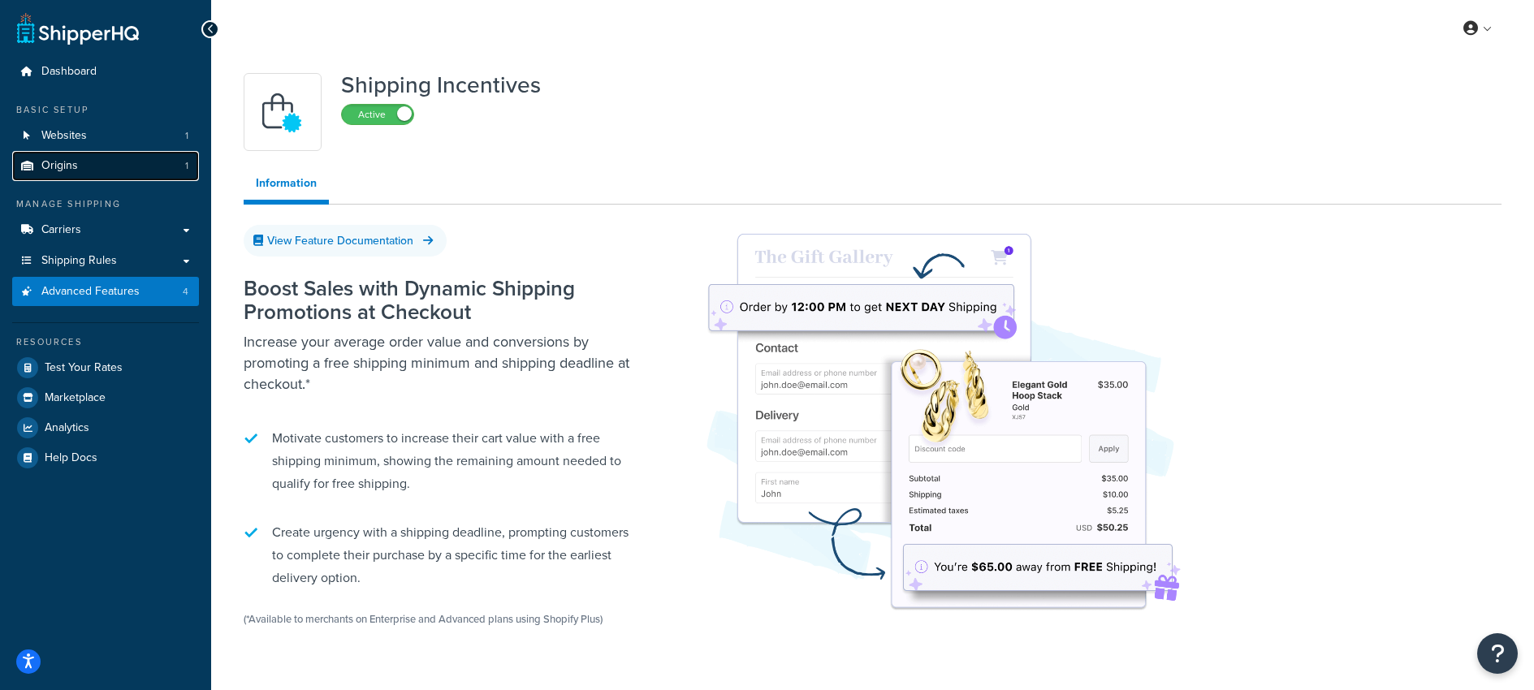
click at [57, 166] on span "Origins" at bounding box center [59, 166] width 37 height 14
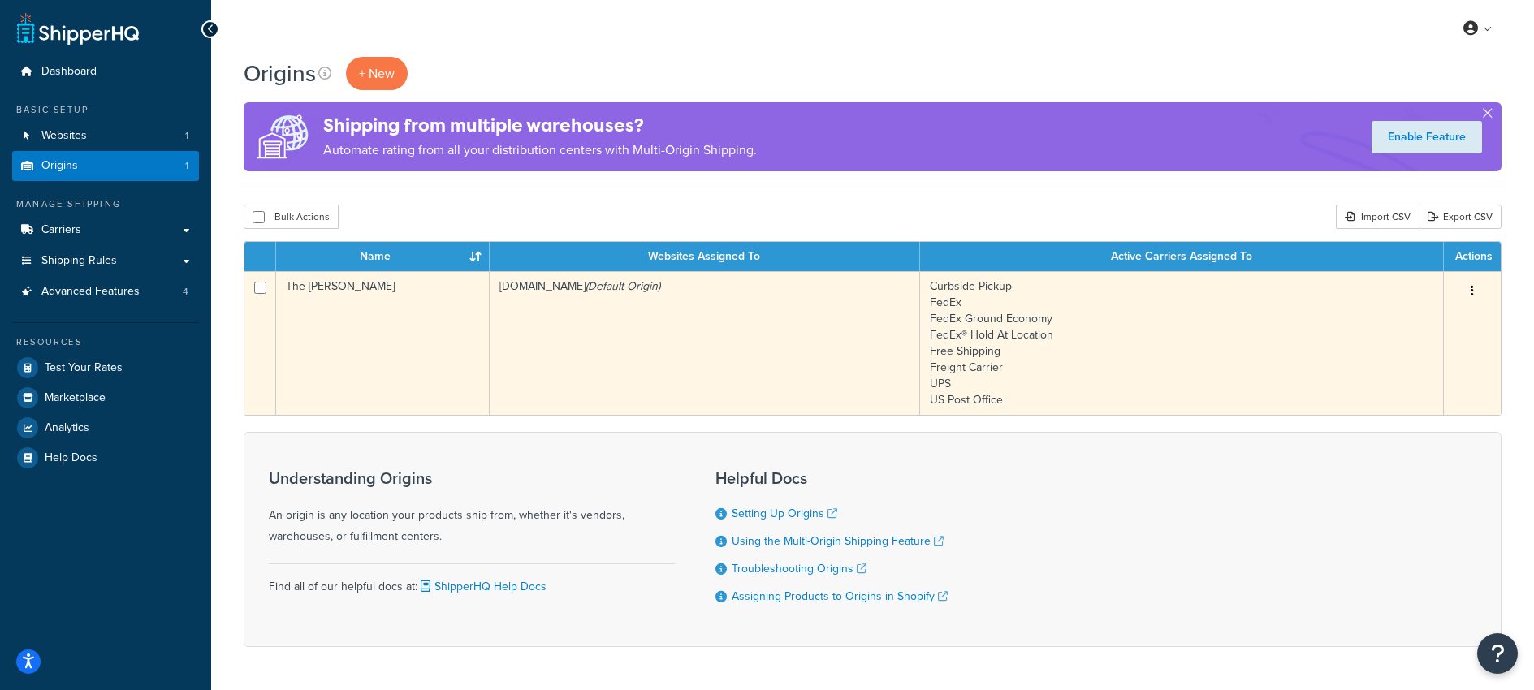
click at [341, 286] on td "The [PERSON_NAME]" at bounding box center [383, 343] width 214 height 144
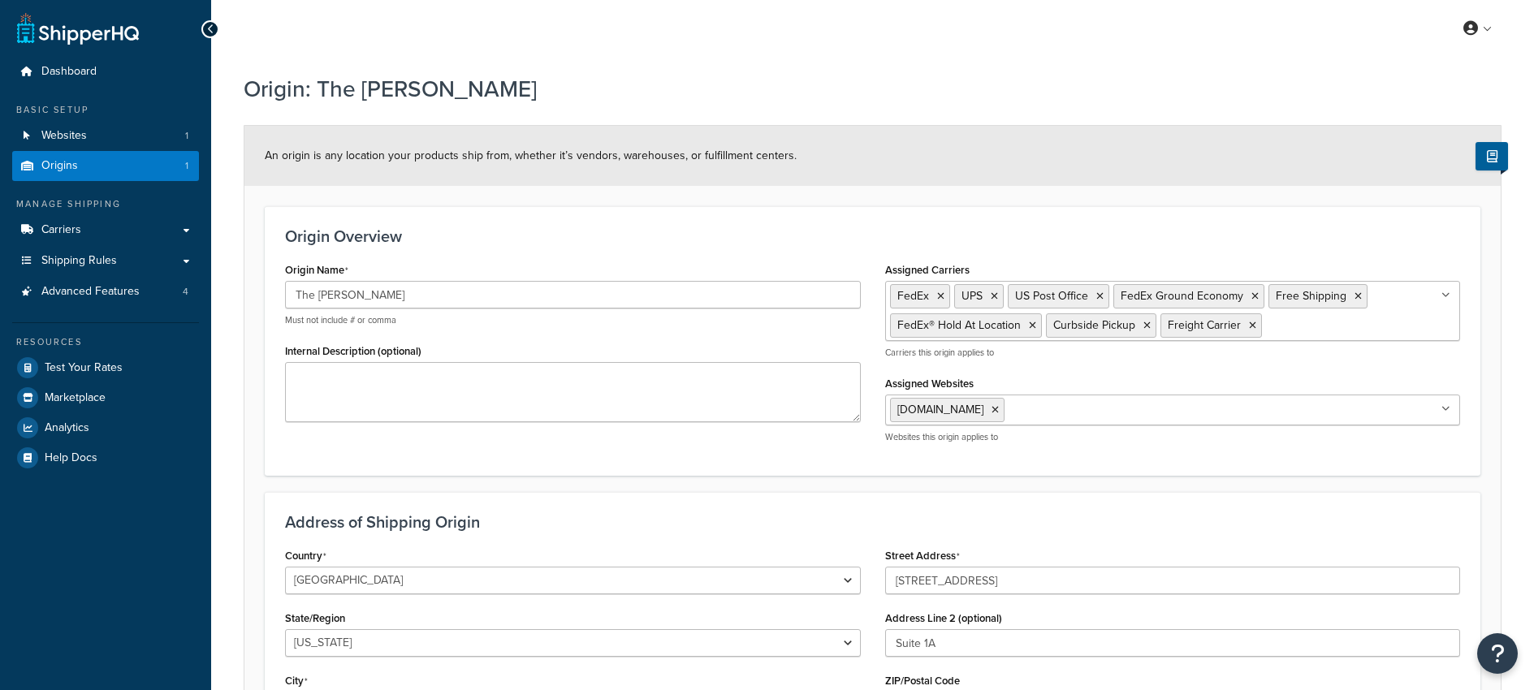
select select "17"
click at [67, 133] on span "Websites" at bounding box center [63, 136] width 45 height 14
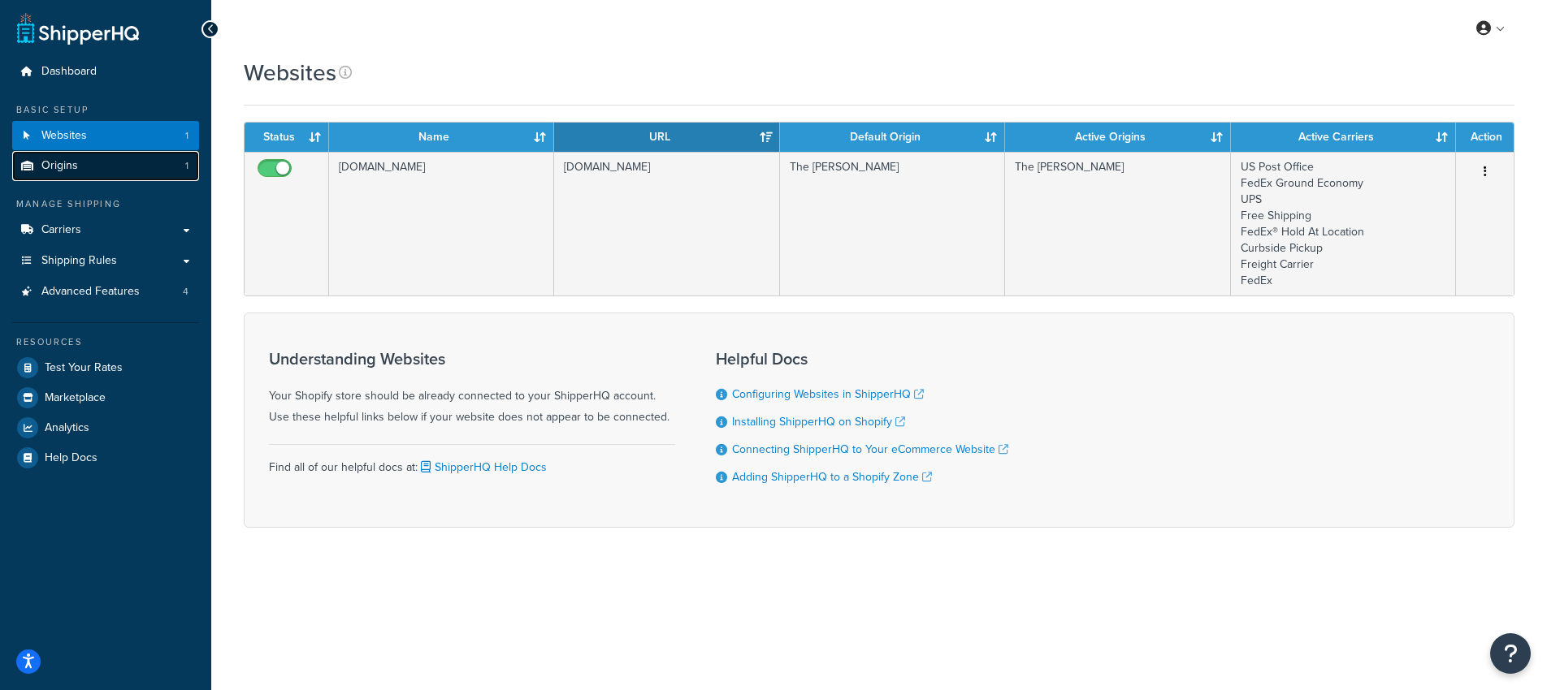
click at [44, 167] on span "Origins" at bounding box center [59, 166] width 37 height 14
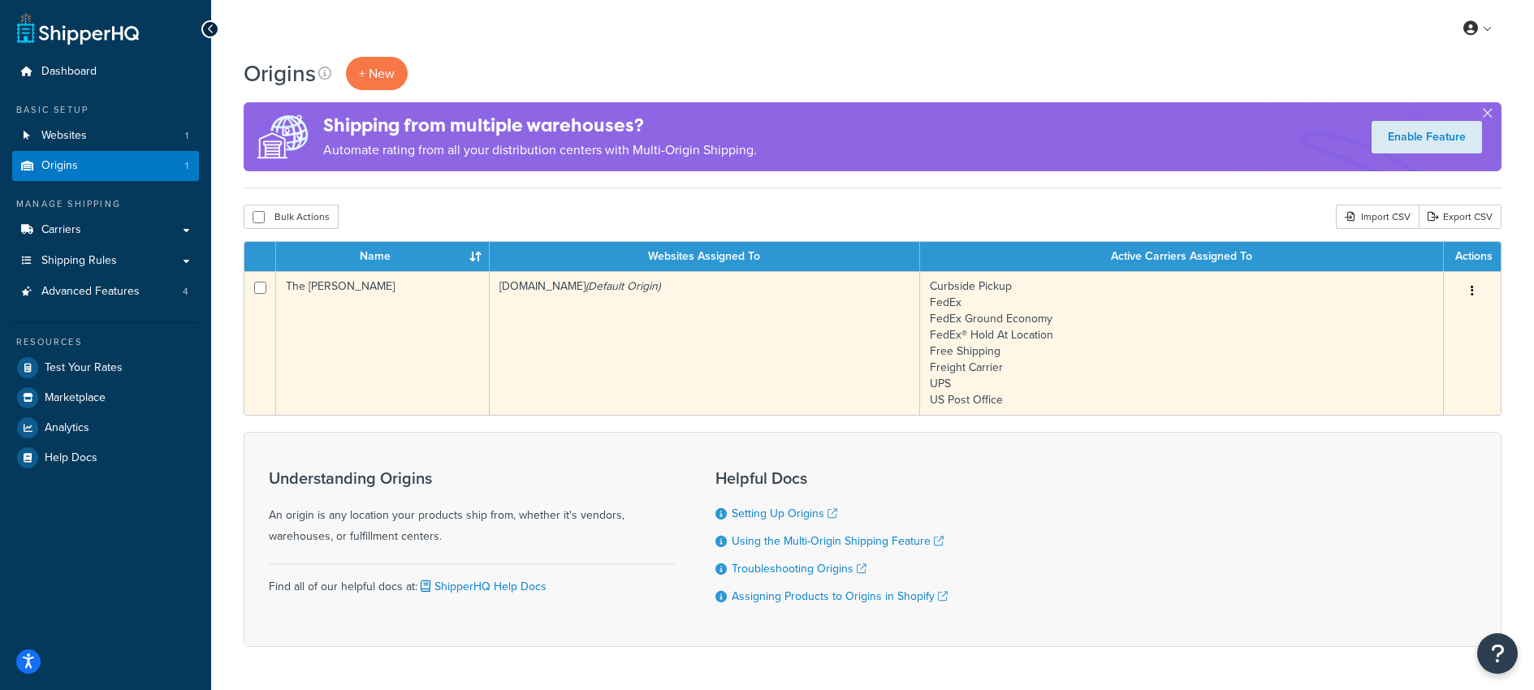
click at [260, 292] on input "checkbox" at bounding box center [260, 288] width 12 height 12
checkbox input "true"
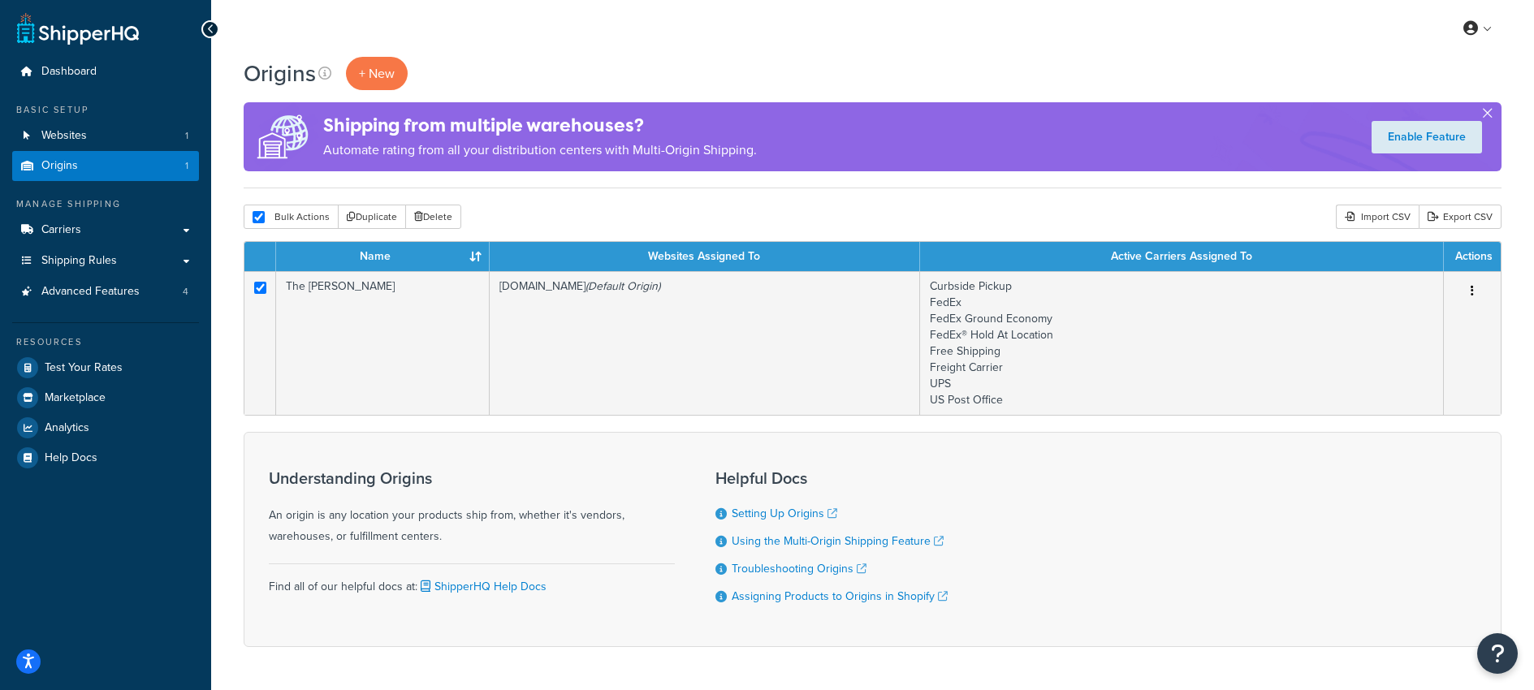
click at [1489, 115] on button "button" at bounding box center [1488, 117] width 4 height 4
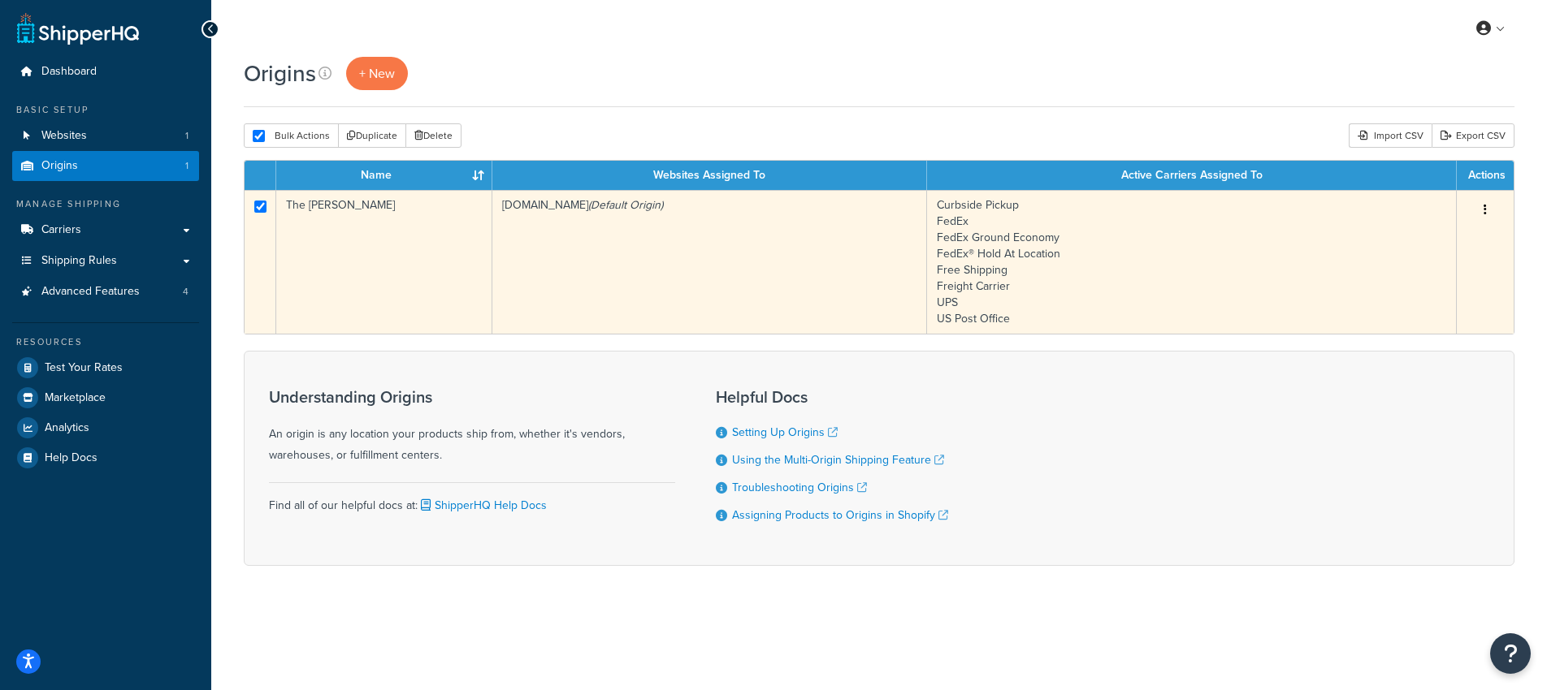
click at [327, 206] on td "The [PERSON_NAME]" at bounding box center [384, 262] width 216 height 144
click at [1491, 213] on button "button" at bounding box center [1484, 210] width 23 height 26
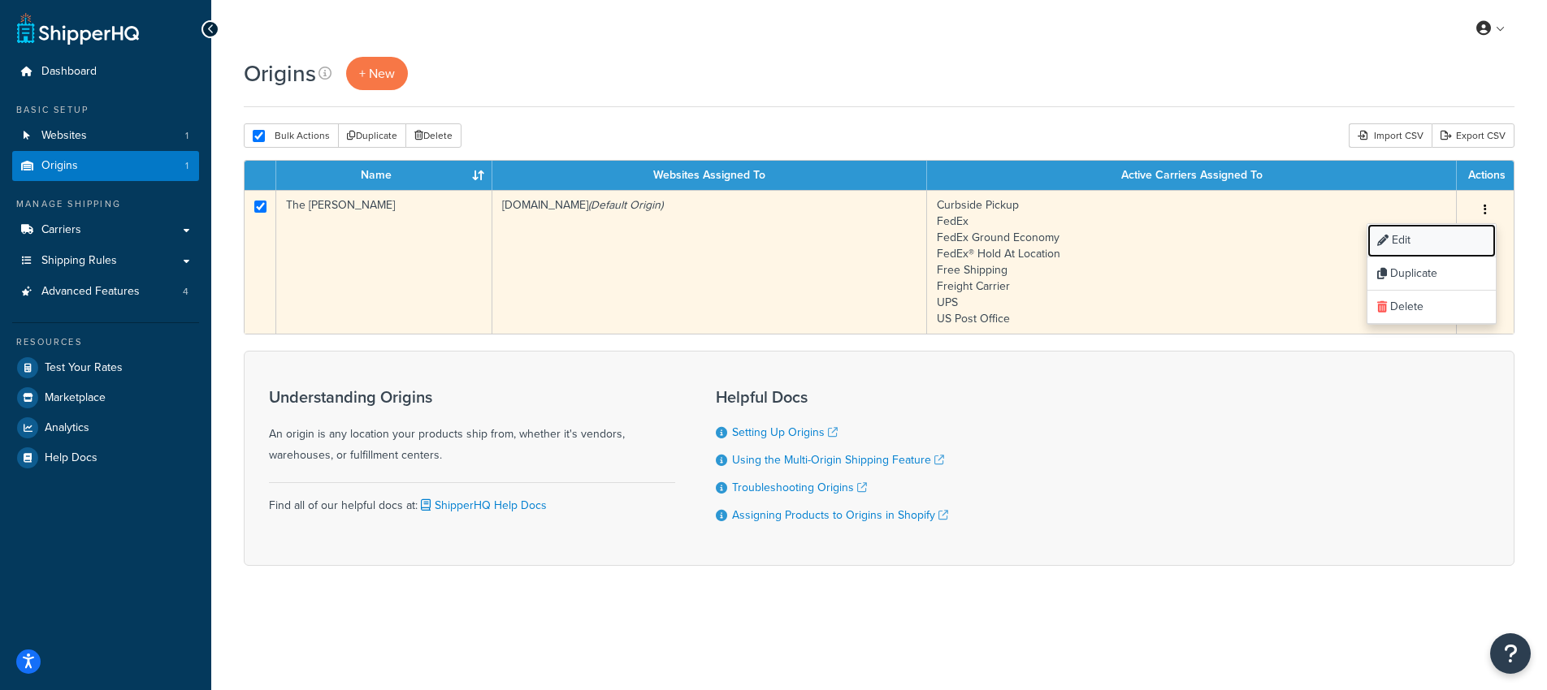
click at [1395, 239] on link "Edit" at bounding box center [1431, 240] width 128 height 33
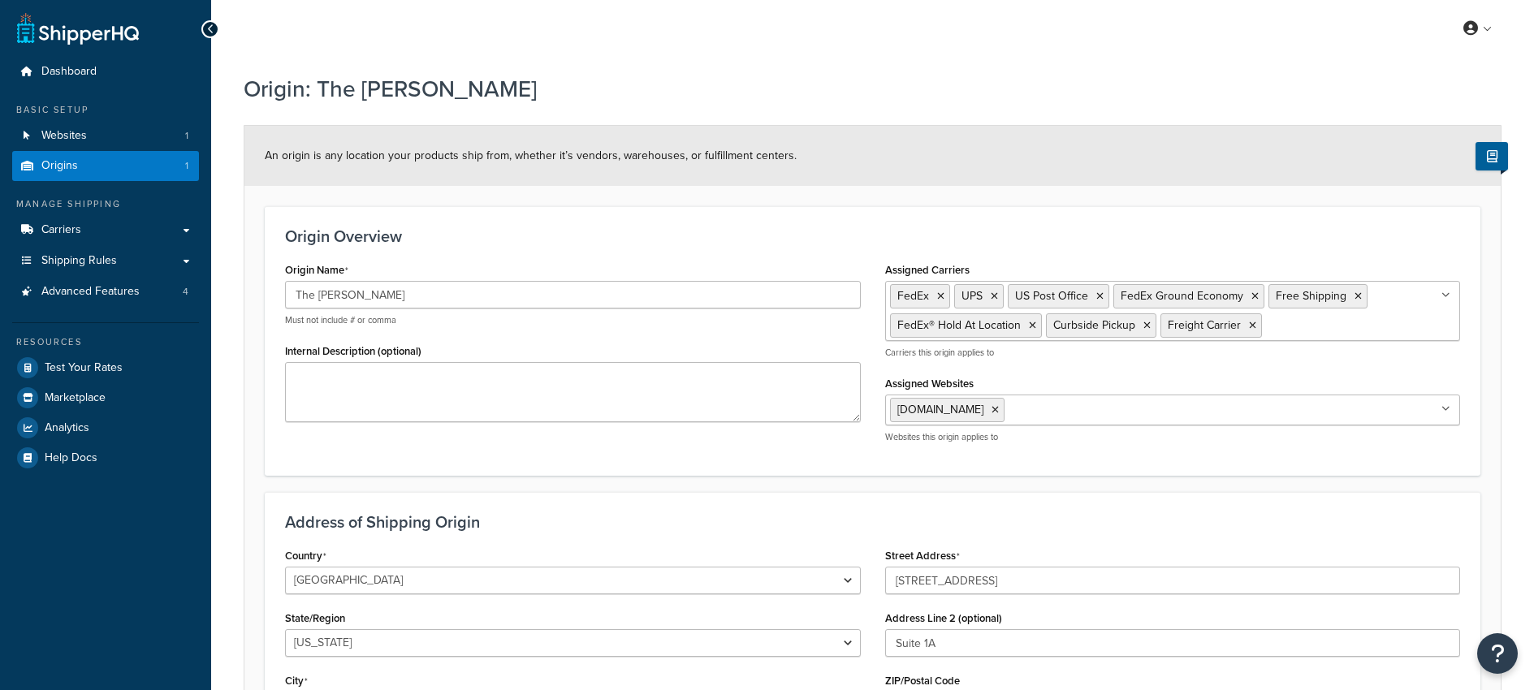
select select "17"
click at [606, 256] on div "Origin Overview Origin Name The [PERSON_NAME] Must not include # or comma Inter…" at bounding box center [873, 341] width 1216 height 270
click at [1500, 648] on icon "Open Resource Center" at bounding box center [1497, 653] width 15 height 23
